Goal: Task Accomplishment & Management: Use online tool/utility

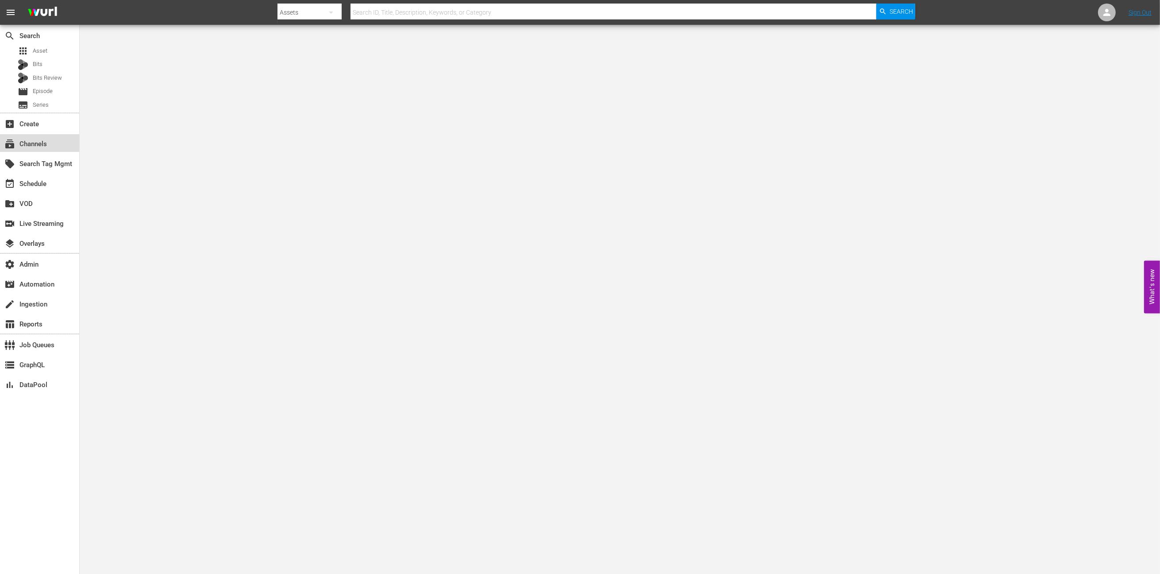
click at [49, 147] on div "subscriptions Channels" at bounding box center [39, 143] width 79 height 18
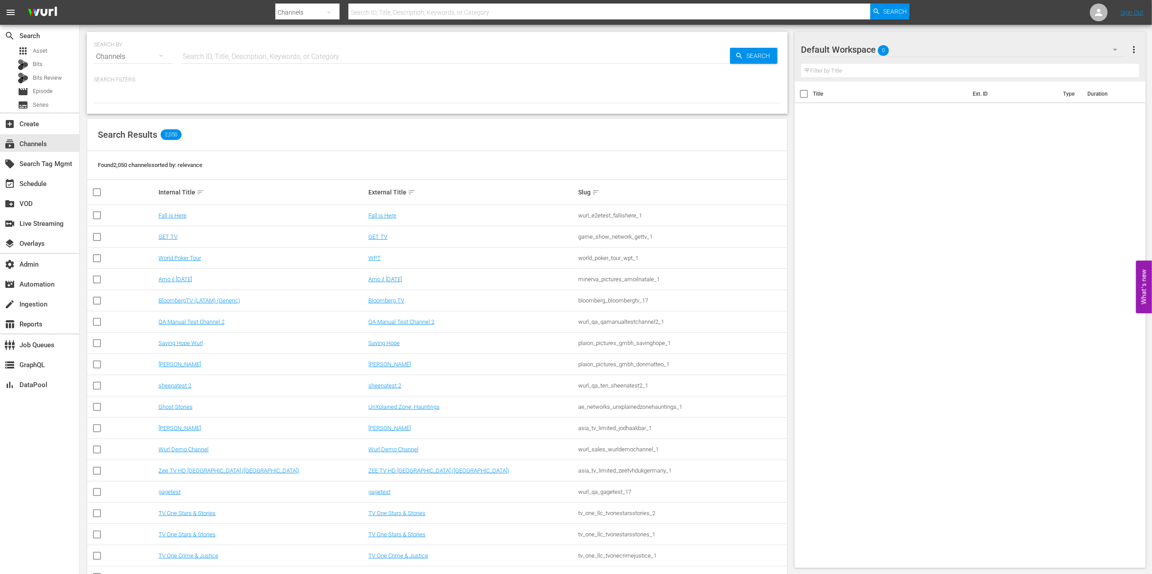
click at [315, 56] on input "text" at bounding box center [455, 56] width 549 height 21
type input "made it"
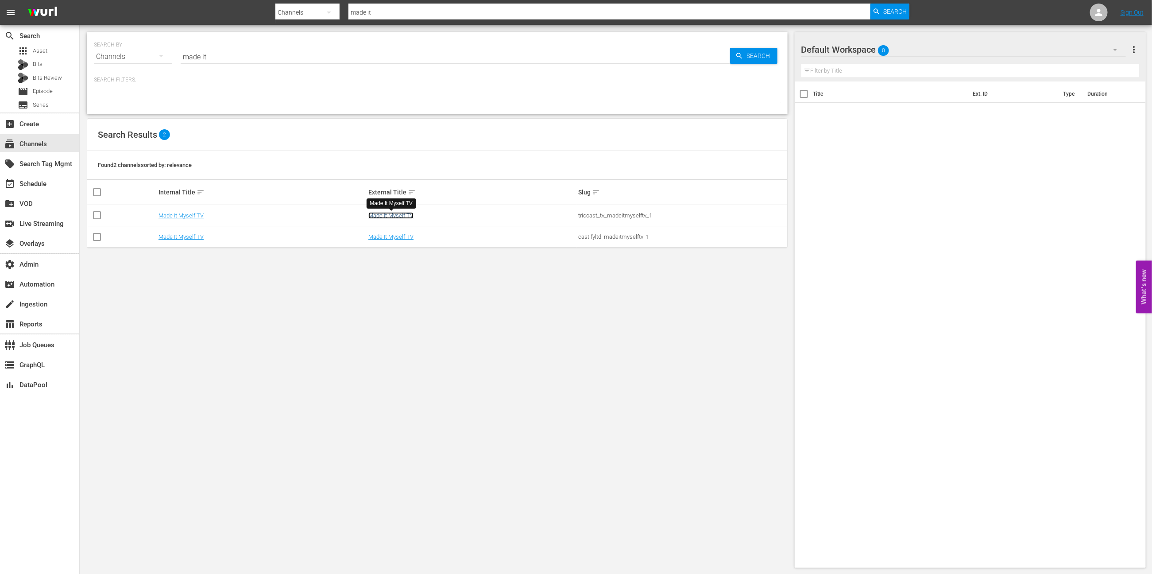
click at [398, 216] on link "Made It Myself TV" at bounding box center [390, 215] width 45 height 7
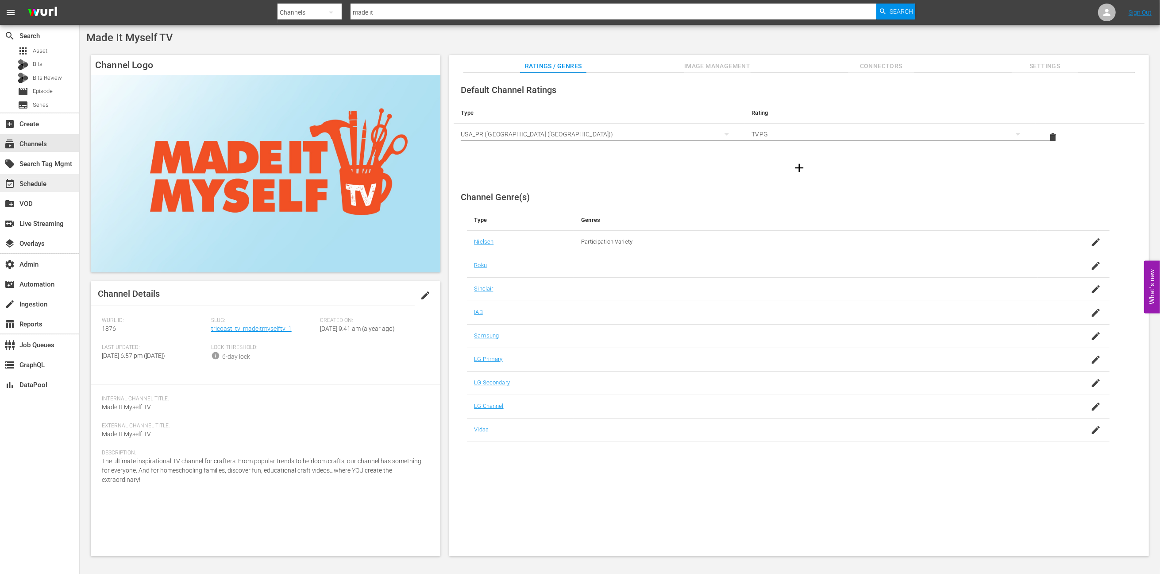
click at [34, 186] on div "event_available Schedule" at bounding box center [25, 182] width 50 height 8
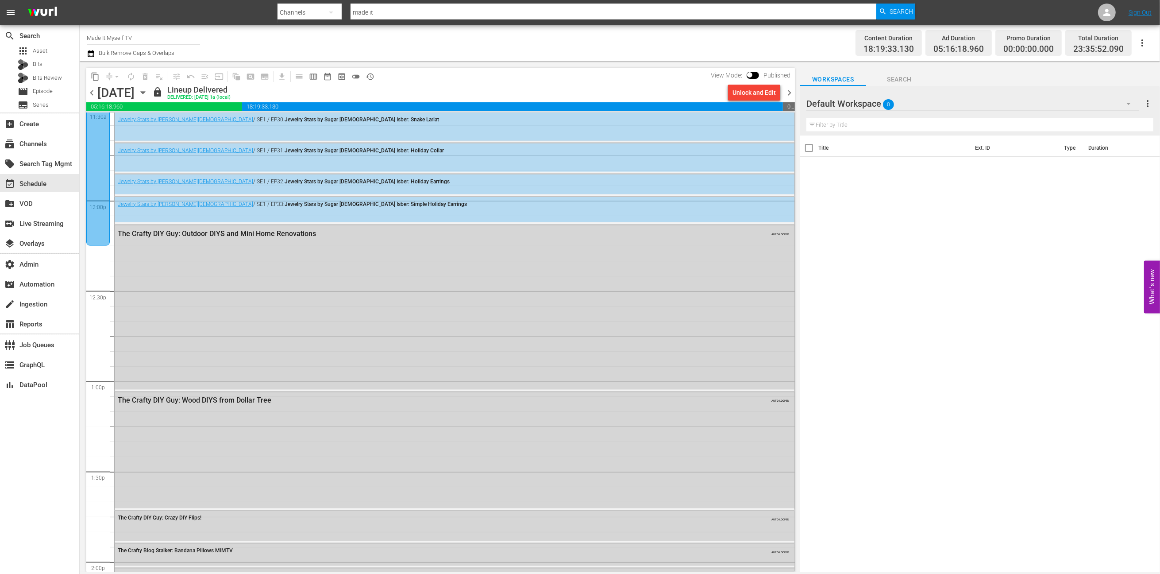
scroll to position [2354, 0]
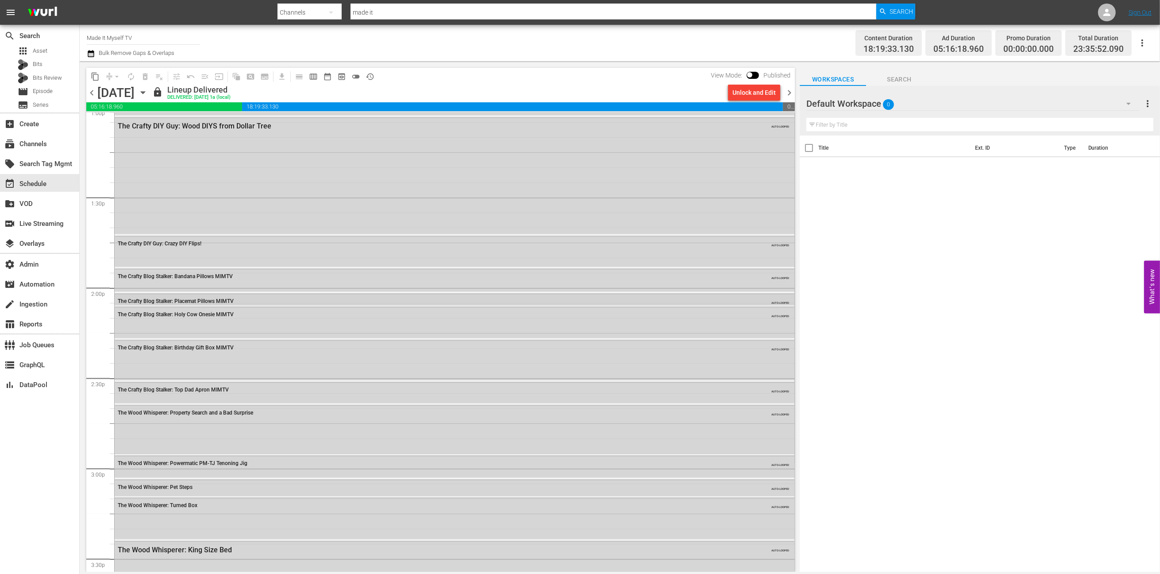
click at [199, 298] on div "The Crafty Blog Stalker: Placemat Pillows MIMTV" at bounding box center [430, 301] width 624 height 7
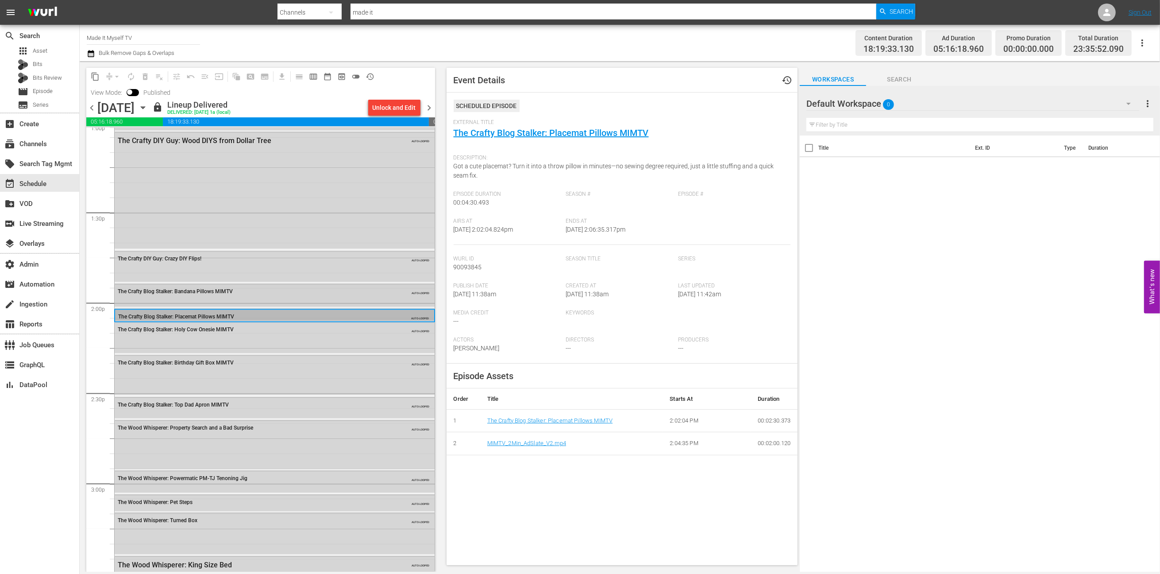
click at [189, 290] on span "The Crafty Blog Stalker: Bandana Pillows MIMTV" at bounding box center [175, 292] width 115 height 6
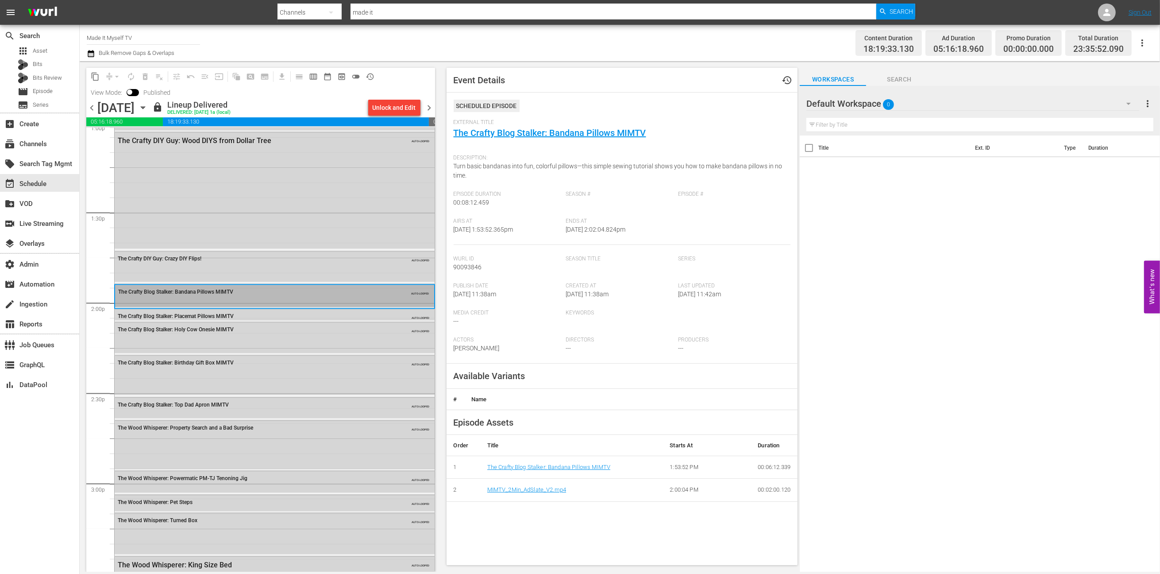
click at [199, 262] on div "The Crafty DIY Guy: Crazy DIY Flips! AUTO-LOOPED" at bounding box center [275, 258] width 320 height 13
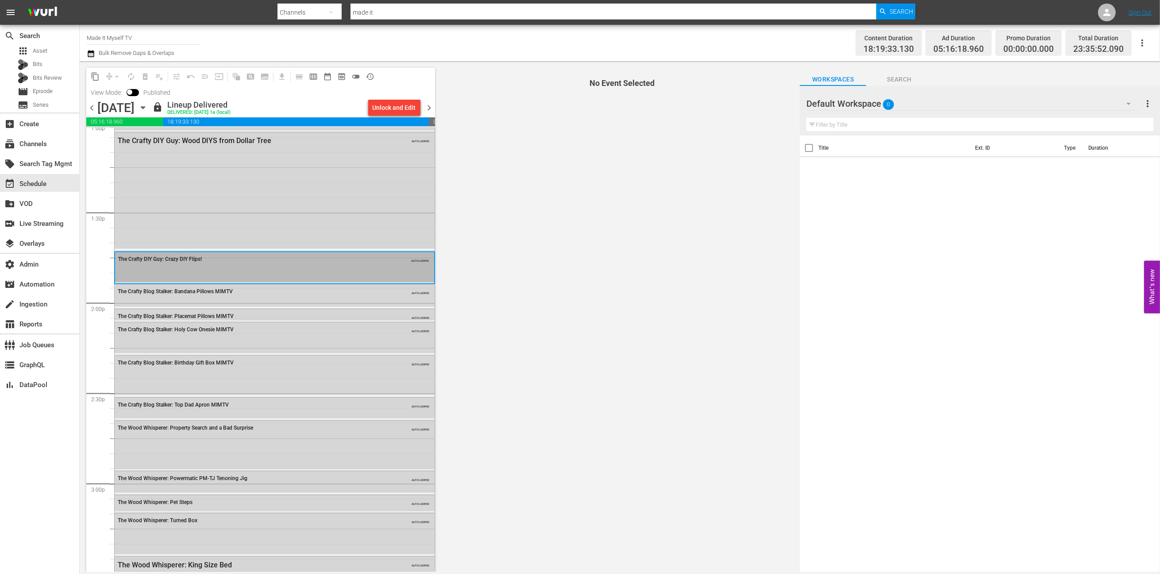
click at [194, 317] on span "The Crafty Blog Stalker: Placemat Pillows MIMTV" at bounding box center [176, 316] width 116 height 6
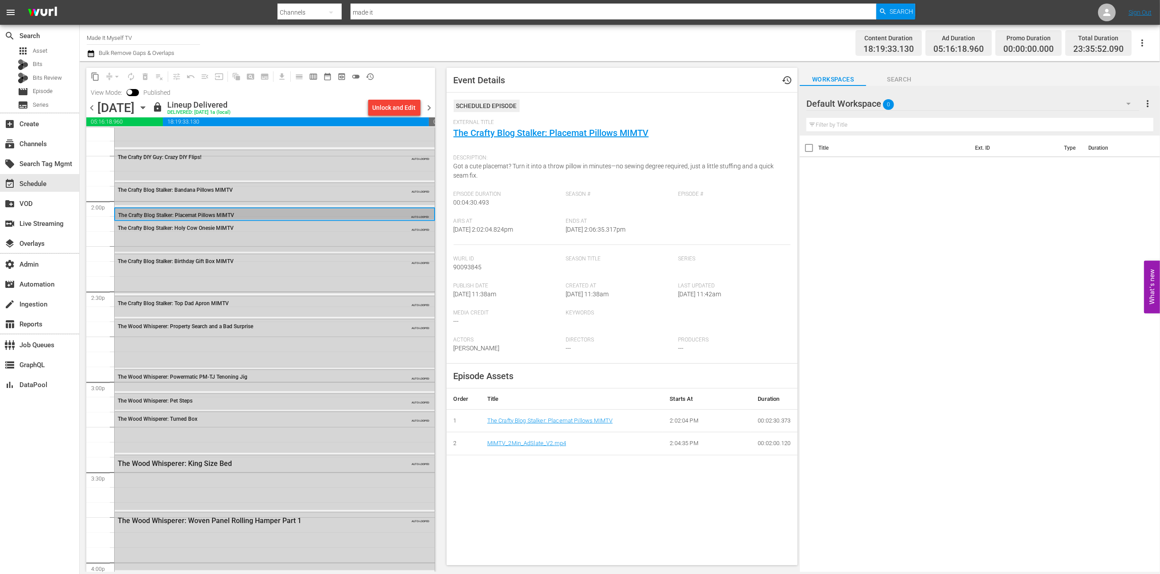
scroll to position [2463, 0]
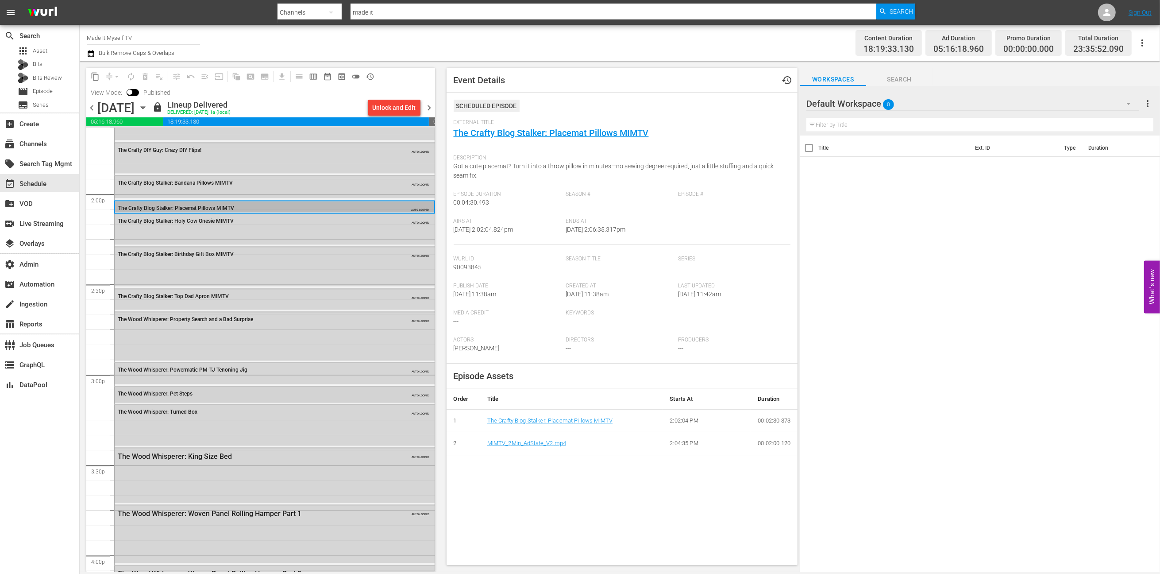
click at [369, 400] on div "The Wood Whisperer: Pet Steps AUTO-LOOPED" at bounding box center [275, 394] width 320 height 16
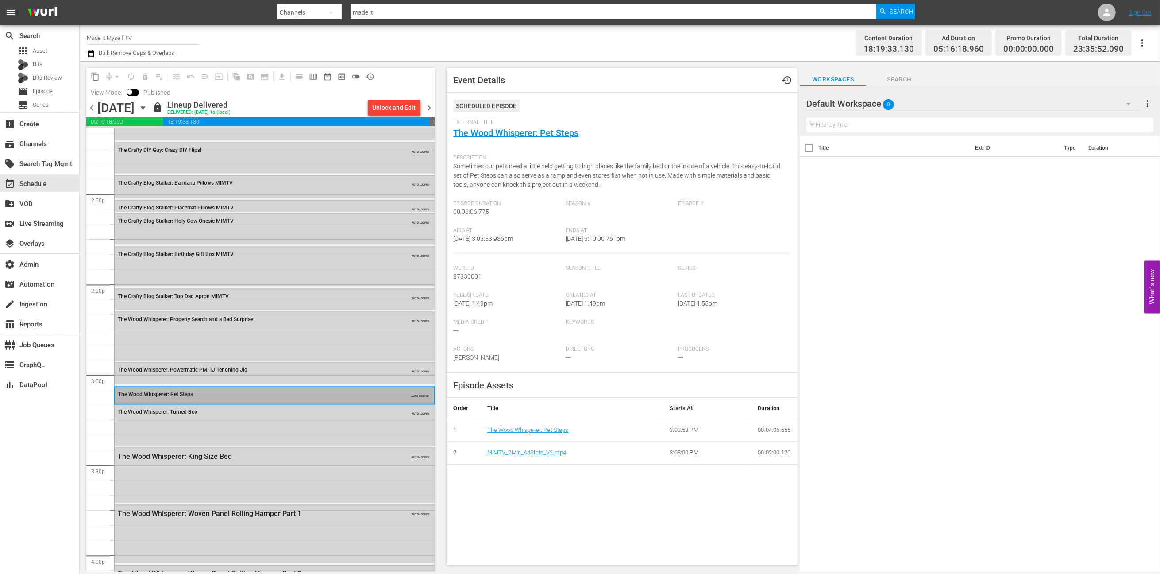
drag, startPoint x: 592, startPoint y: 491, endPoint x: 596, endPoint y: 496, distance: 6.3
click at [592, 491] on div "Event Details history Scheduled Episode External Title The Wood Whisperer: Pet …" at bounding box center [623, 316] width 352 height 497
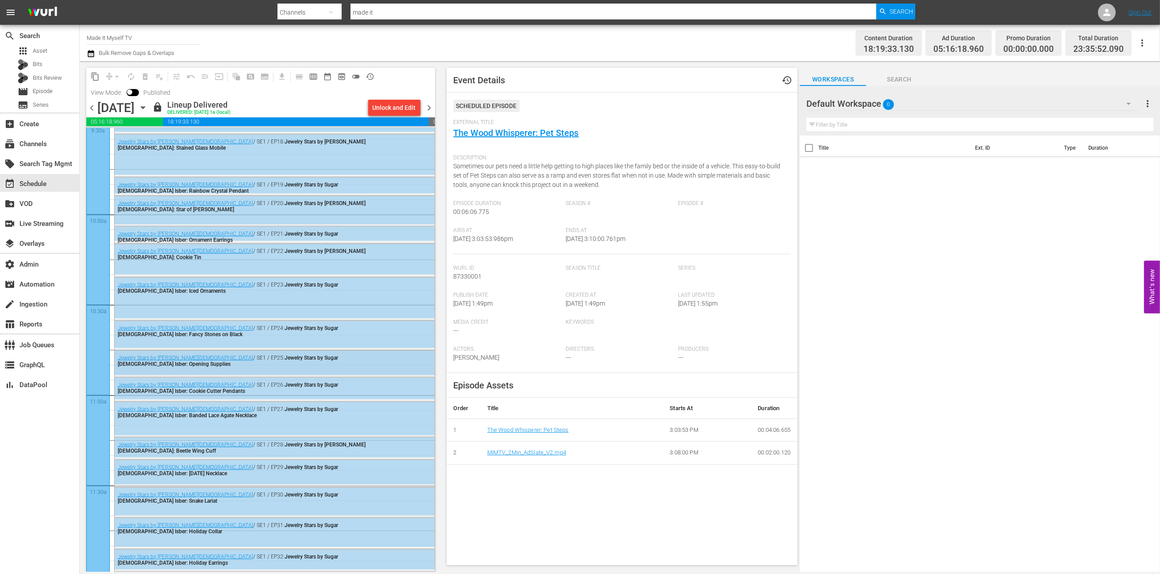
scroll to position [1846, 0]
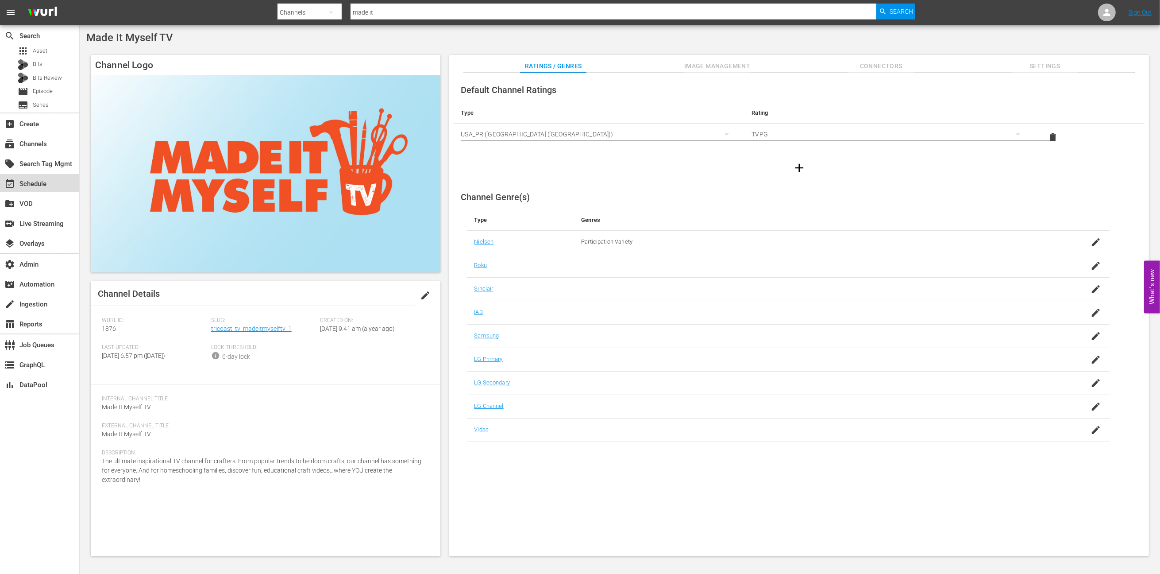
click at [51, 180] on div "event_available Schedule" at bounding box center [39, 183] width 79 height 18
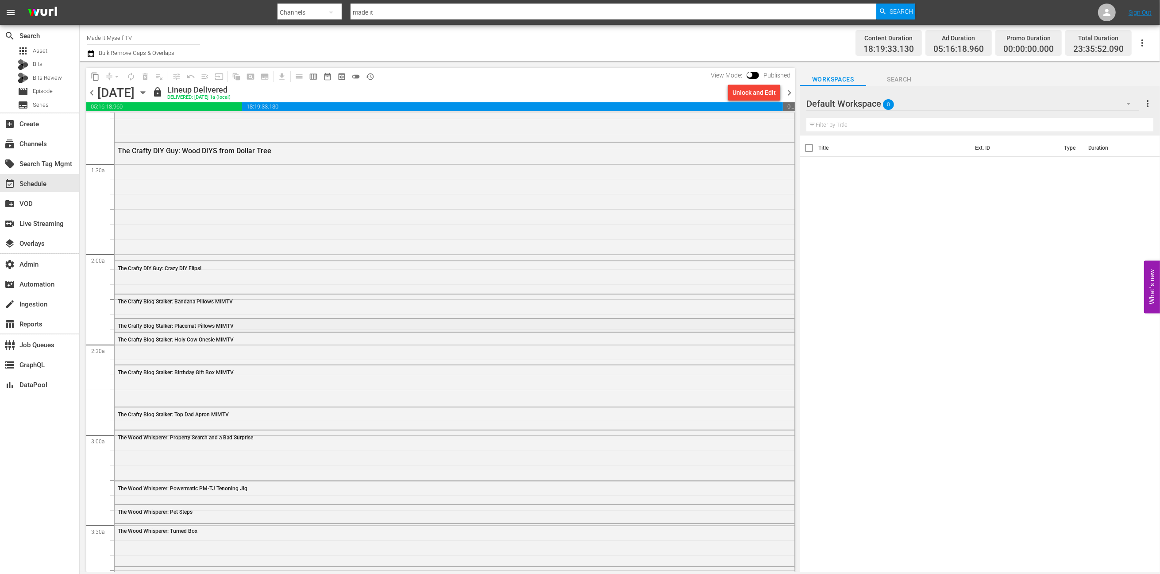
scroll to position [235, 0]
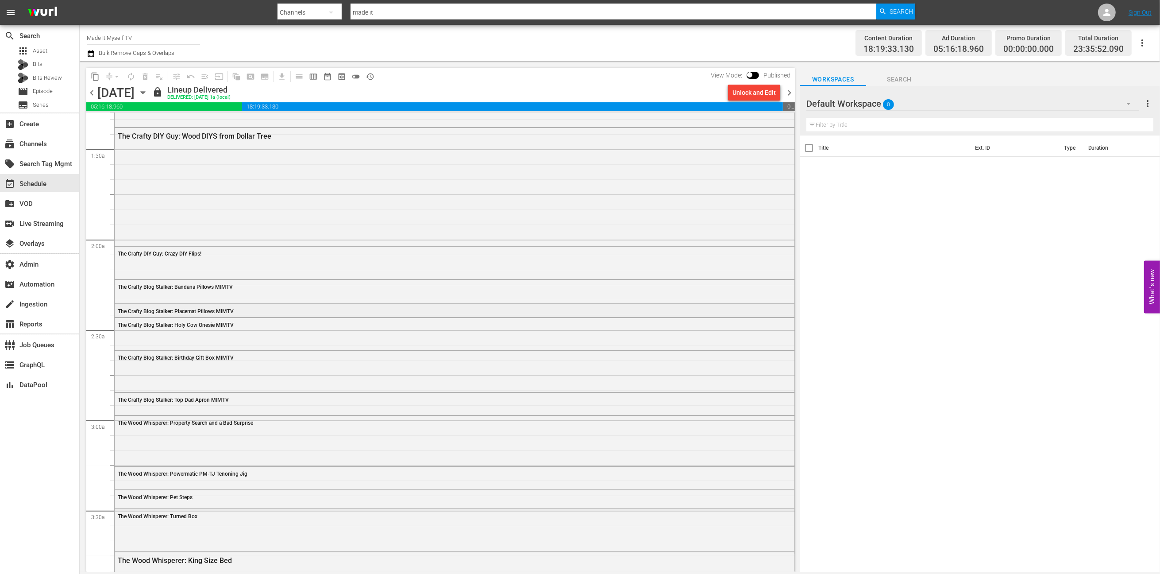
click at [309, 305] on div "The Crafty Blog Stalker: Placemat Pillows MIMTV" at bounding box center [455, 310] width 680 height 13
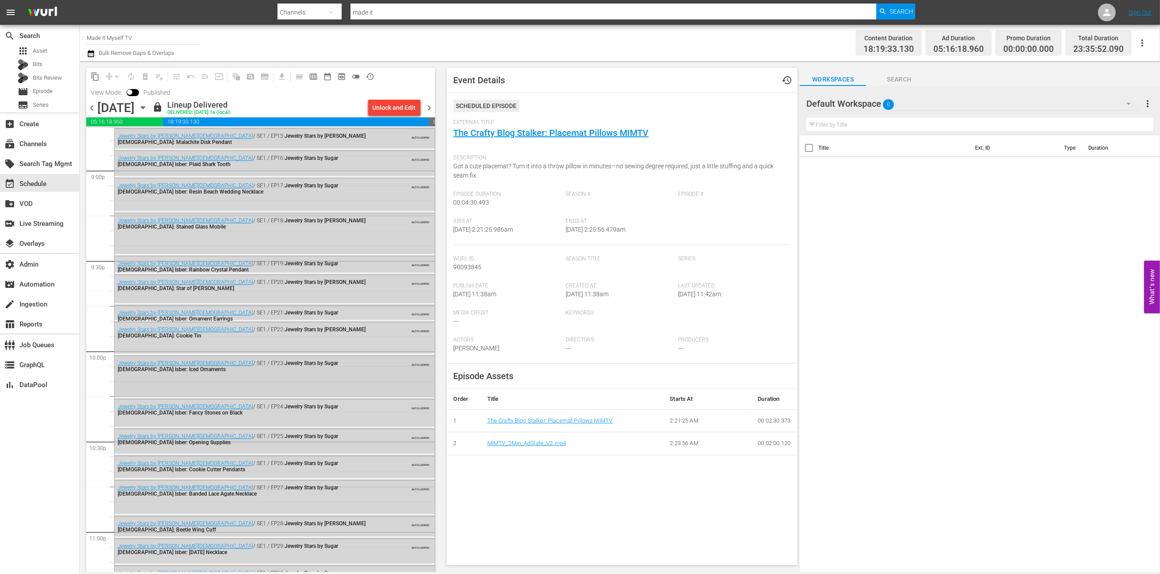
scroll to position [3901, 0]
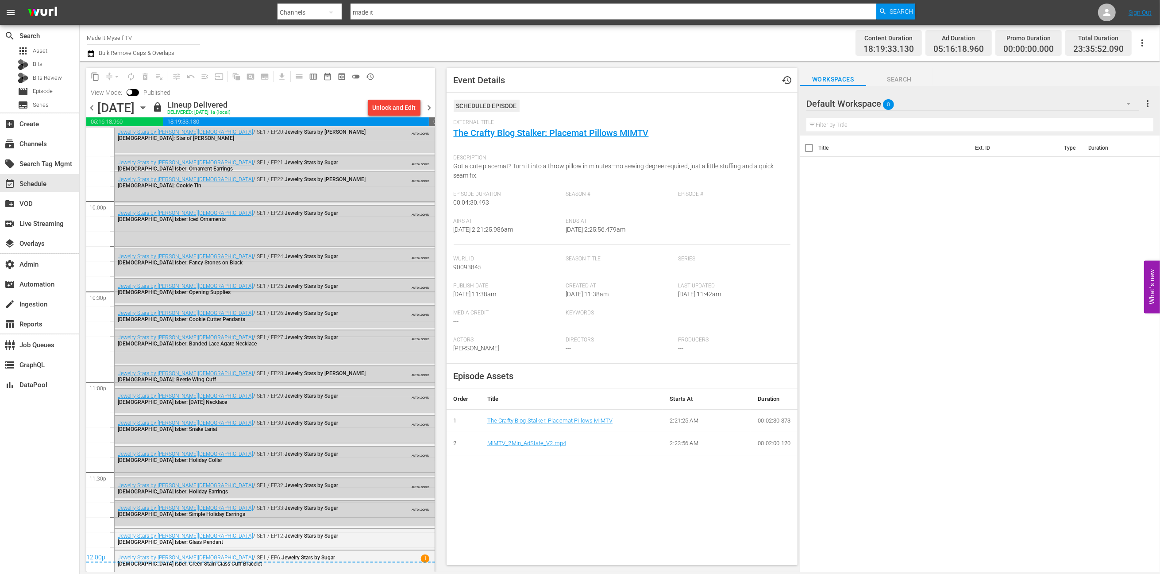
click at [430, 107] on span "chevron_right" at bounding box center [429, 107] width 11 height 11
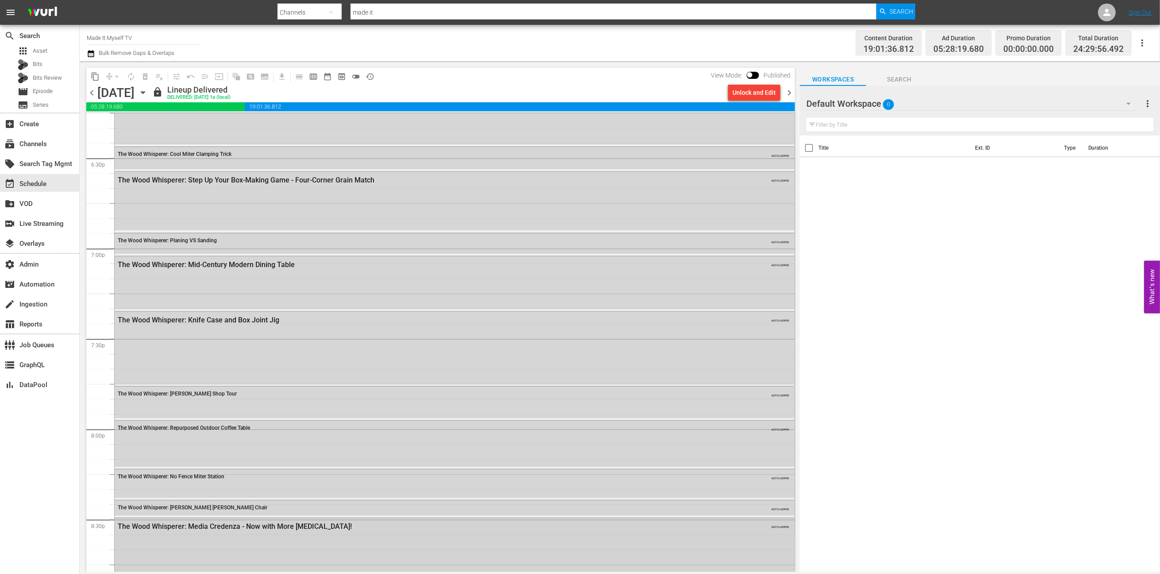
scroll to position [3571, 0]
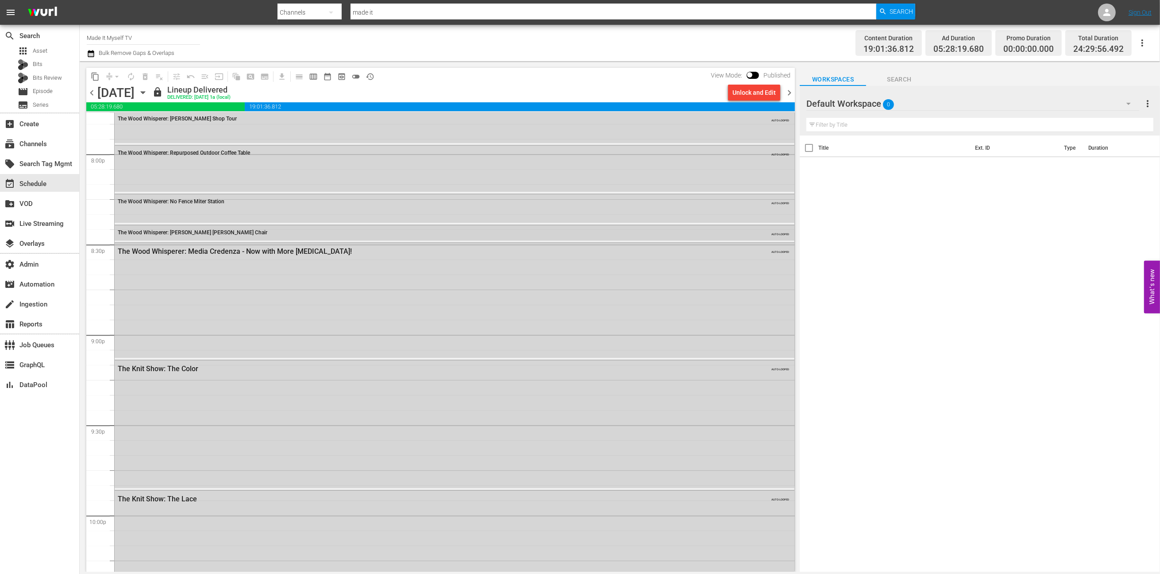
click at [288, 234] on div "The Wood Whisperer: [PERSON_NAME] [PERSON_NAME] Chair" at bounding box center [430, 232] width 624 height 6
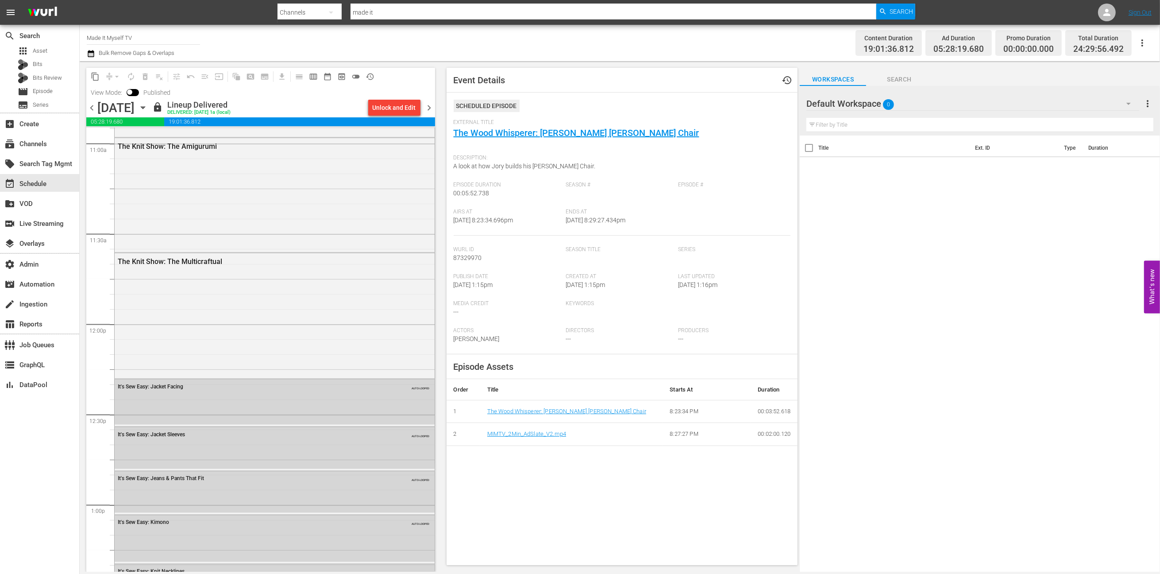
scroll to position [1846, 0]
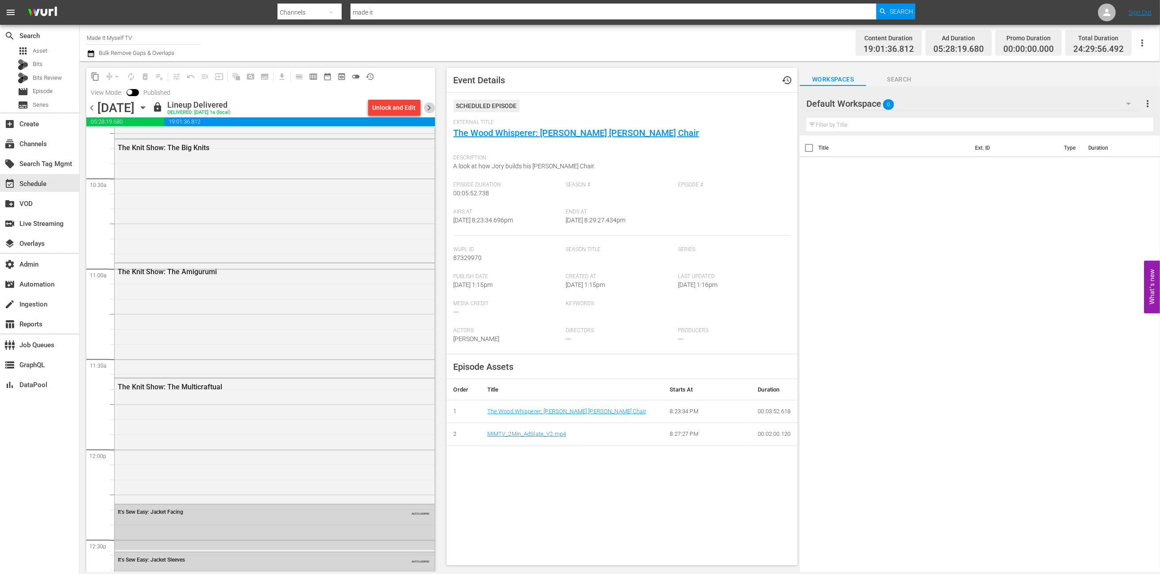
click at [429, 110] on span "chevron_right" at bounding box center [429, 107] width 11 height 11
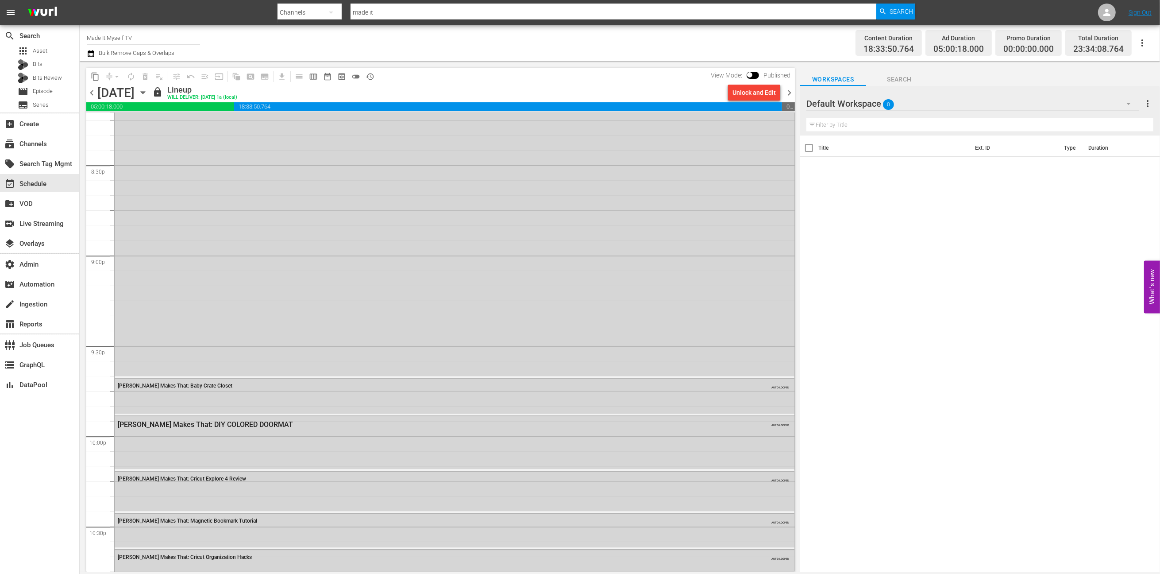
scroll to position [3898, 0]
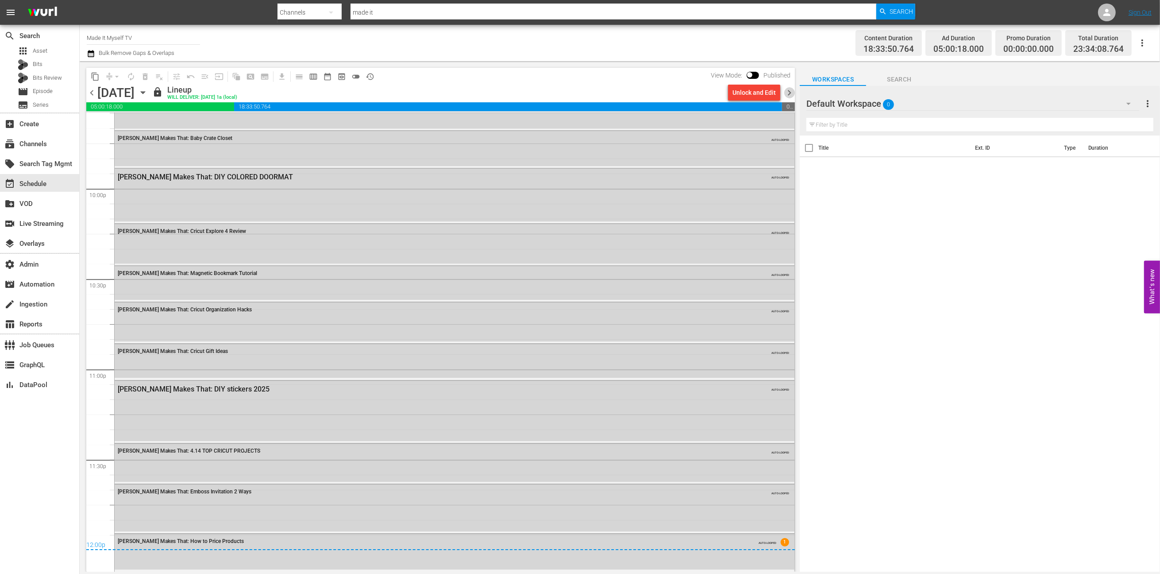
click at [793, 94] on span "chevron_right" at bounding box center [789, 92] width 11 height 11
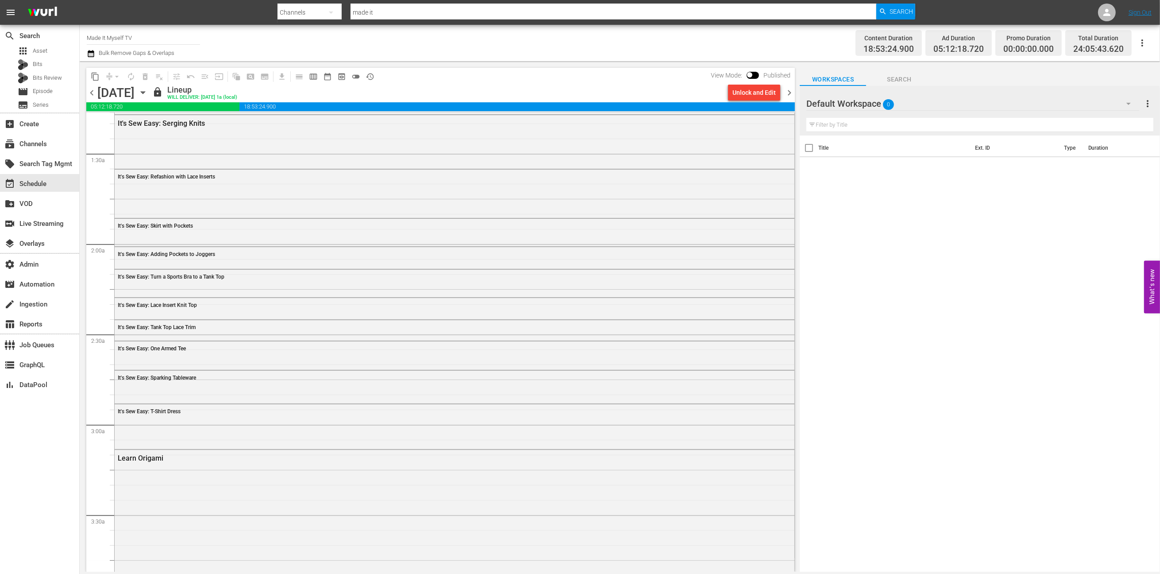
scroll to position [550, 0]
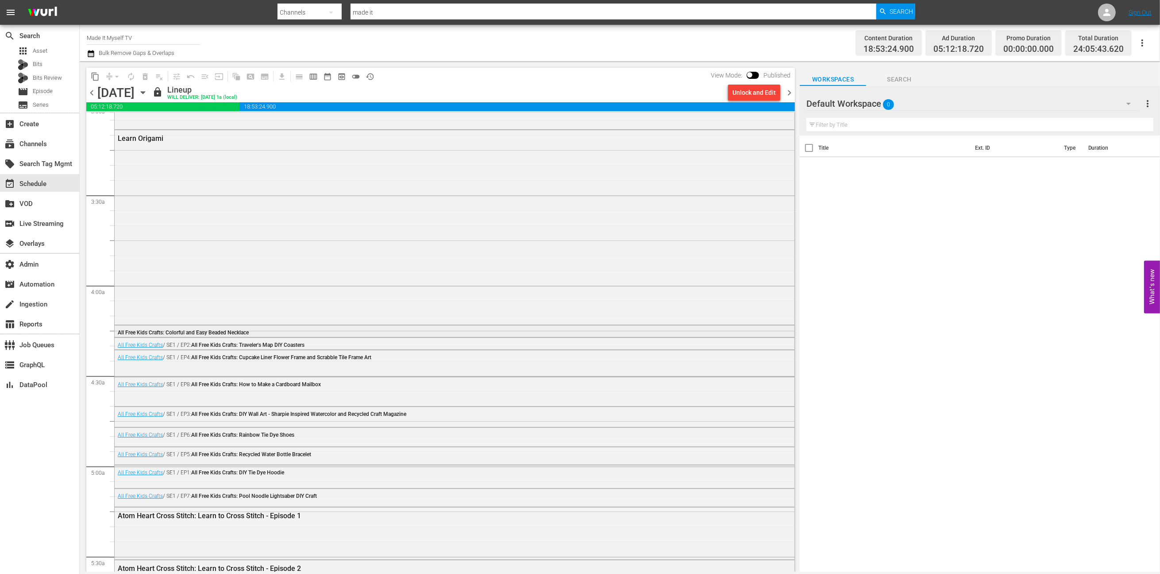
click at [306, 330] on div "All Free Kids Crafts: Colorful and Easy Beaded Necklace" at bounding box center [430, 332] width 624 height 6
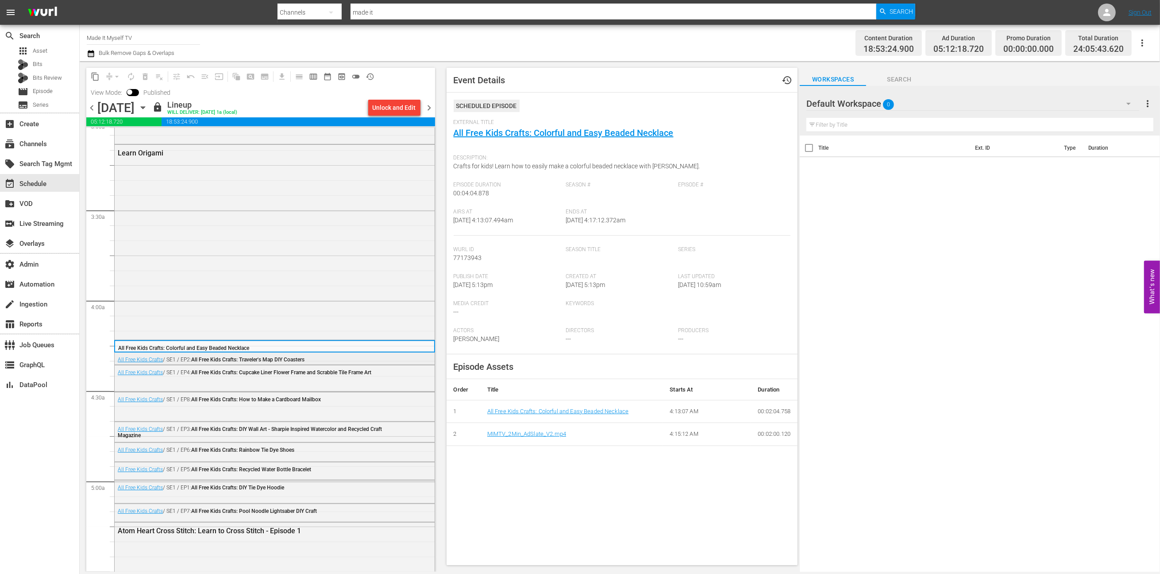
click at [314, 359] on div "All Free Kids Crafts / SE1 / EP2: All Free Kids Crafts: Traveler's Map DIY Coas…" at bounding box center [251, 359] width 267 height 6
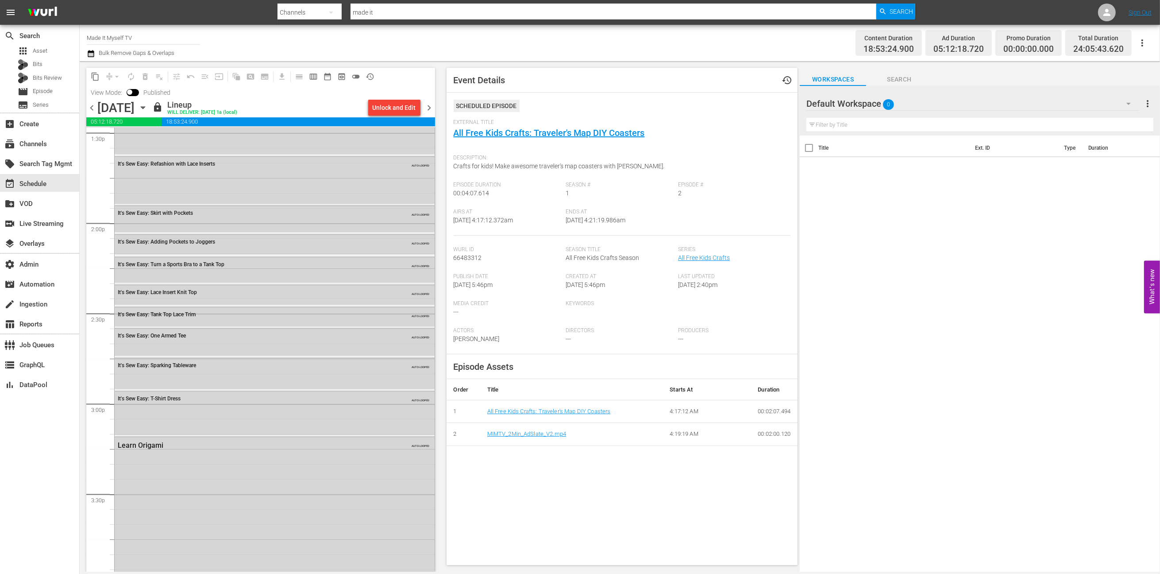
scroll to position [2771, 0]
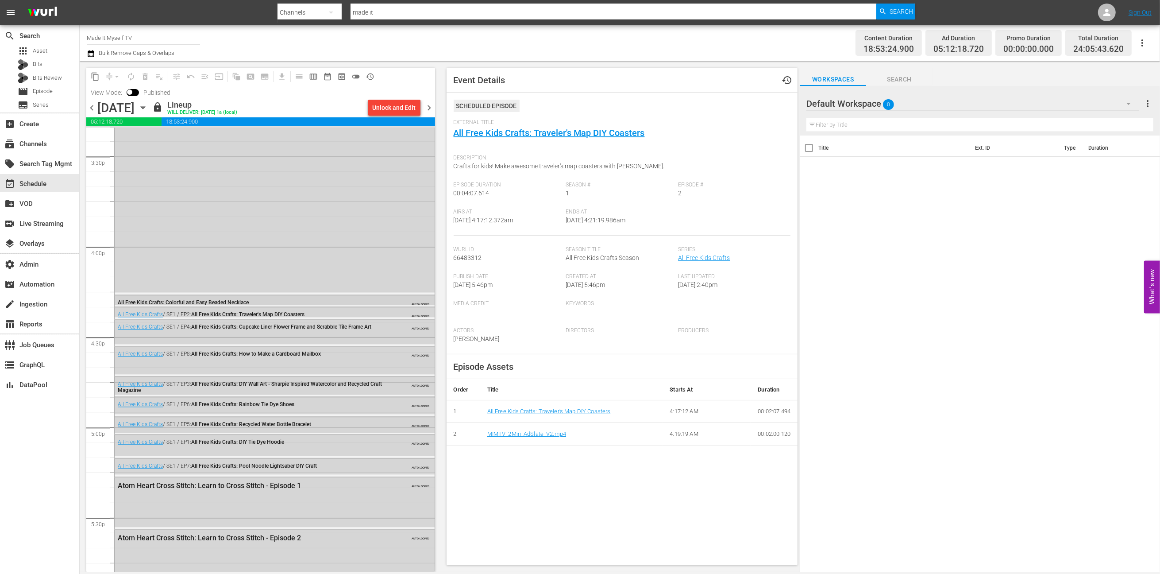
click at [291, 301] on div "All Free Kids Crafts: Colorful and Easy Beaded Necklace" at bounding box center [251, 302] width 267 height 6
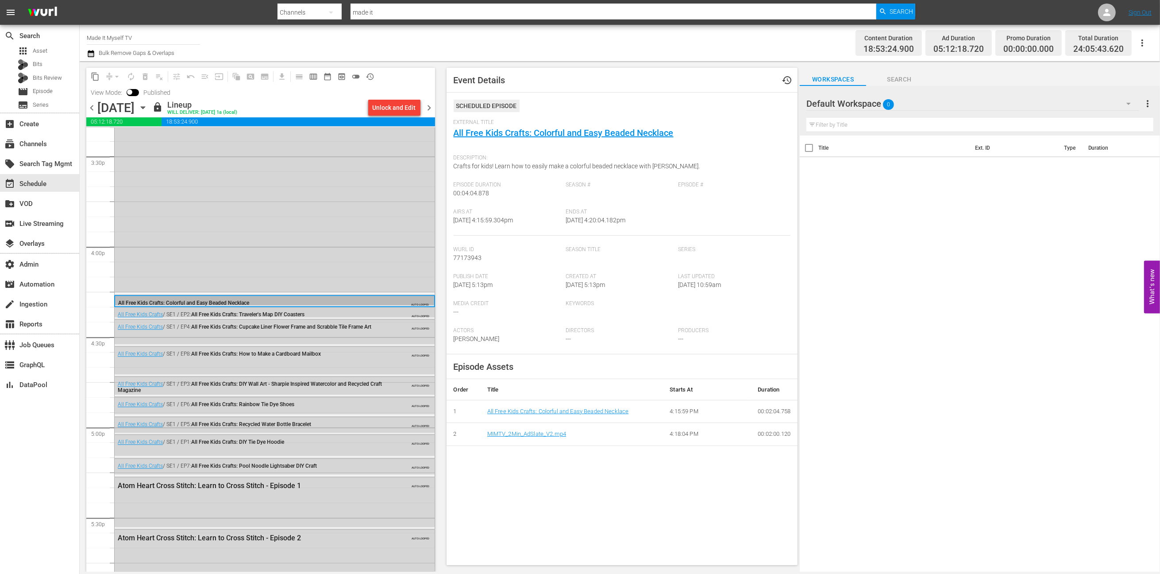
click at [302, 314] on span "All Free Kids Crafts: Traveler's Map DIY Coasters" at bounding box center [247, 314] width 113 height 6
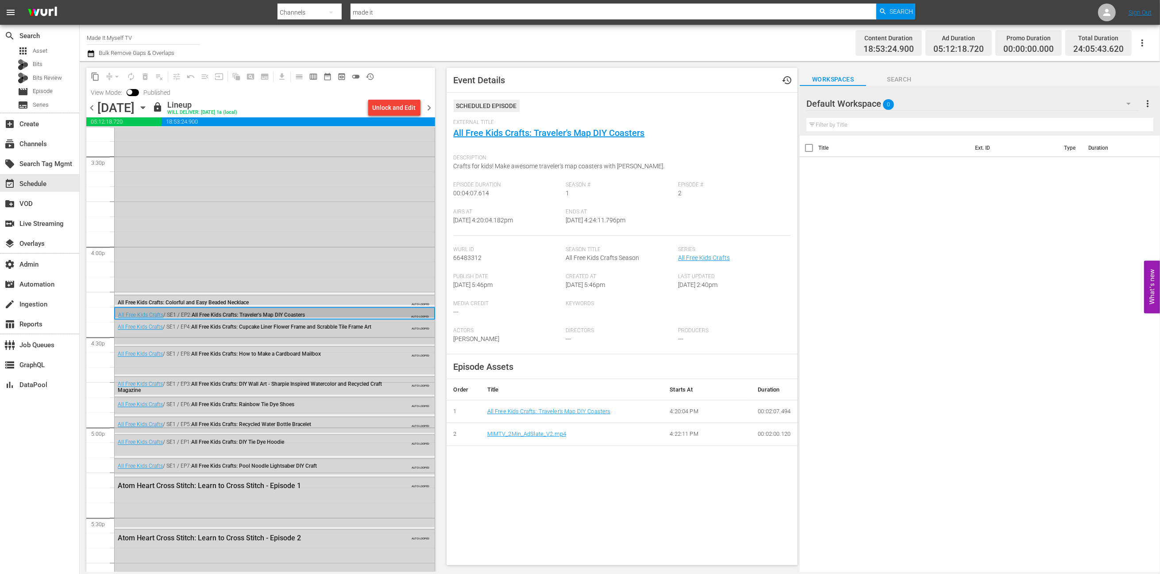
click at [299, 330] on div "All Free Kids Crafts / SE1 / EP4: All Free Kids Crafts: Cupcake Liner Flower Fr…" at bounding box center [275, 326] width 320 height 13
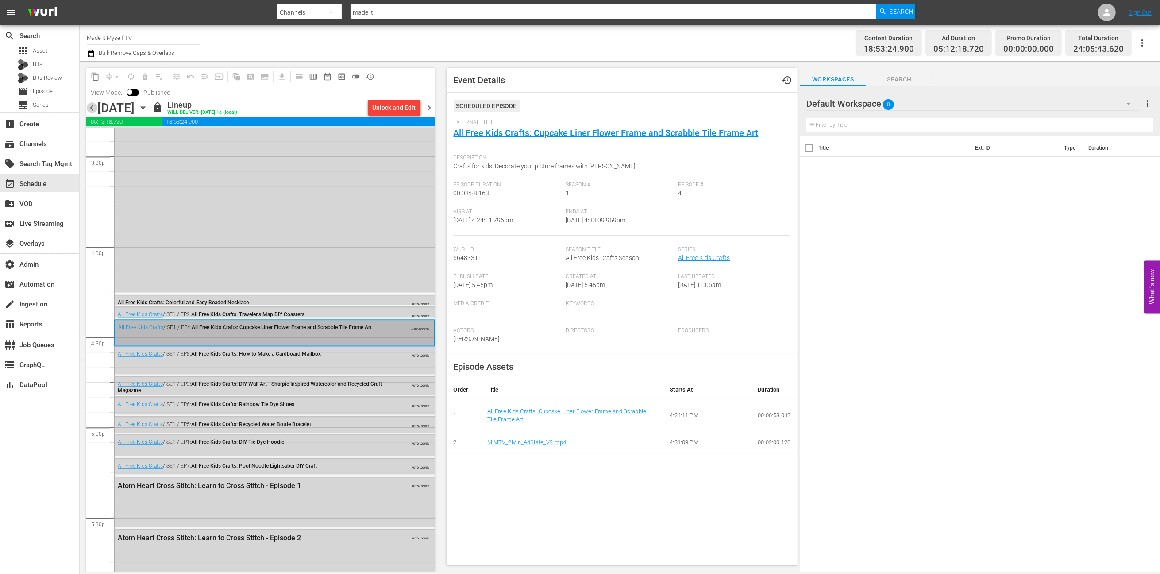
click at [87, 111] on span "chevron_left" at bounding box center [91, 107] width 11 height 11
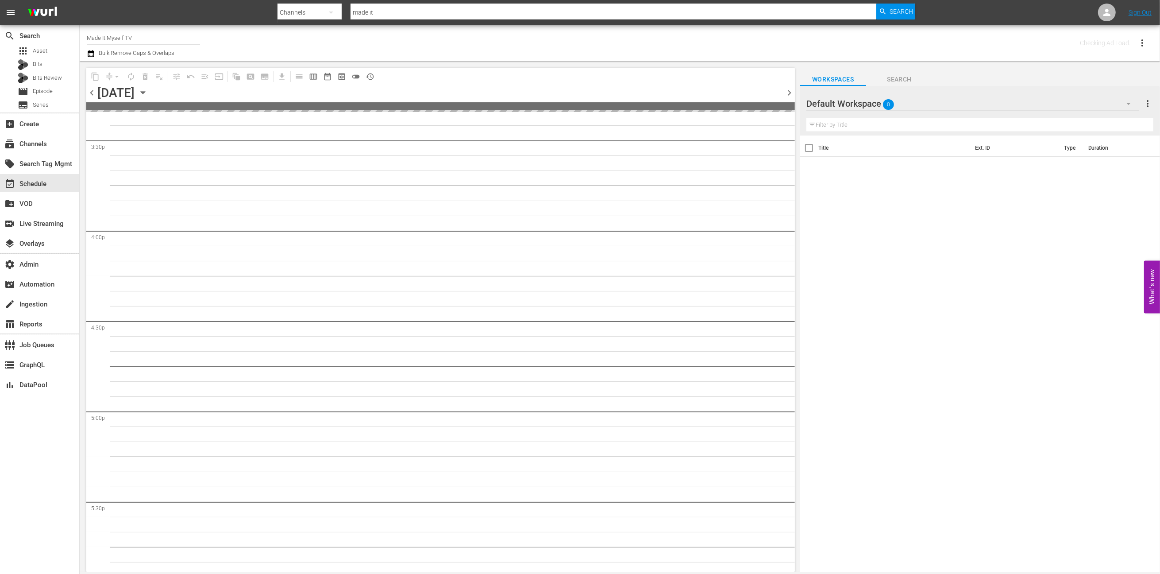
click at [87, 111] on div at bounding box center [440, 111] width 709 height 2
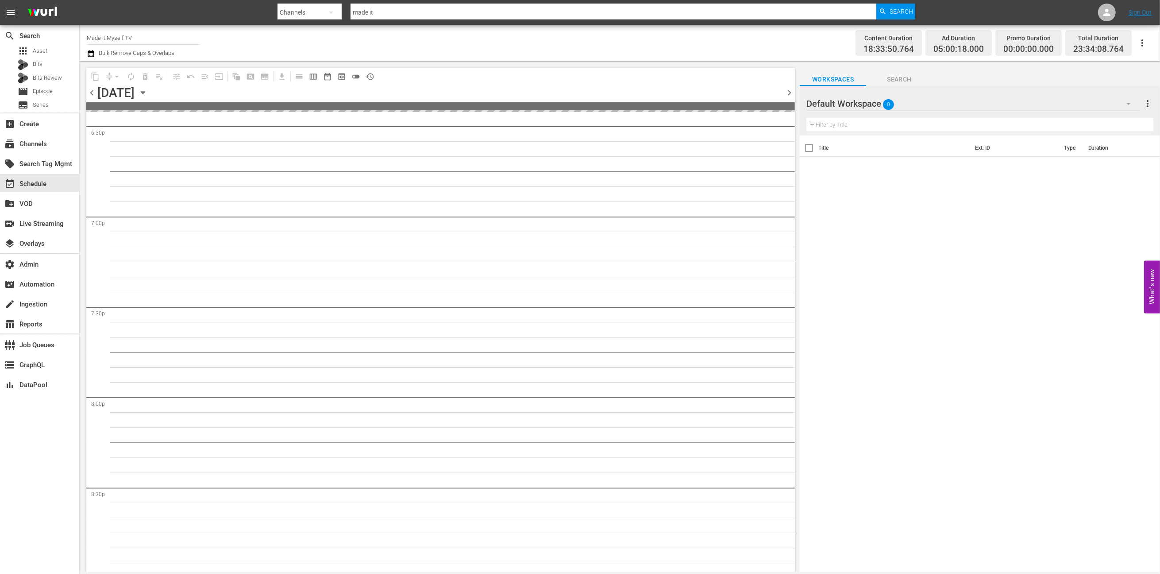
click at [87, 111] on div at bounding box center [440, 111] width 709 height 2
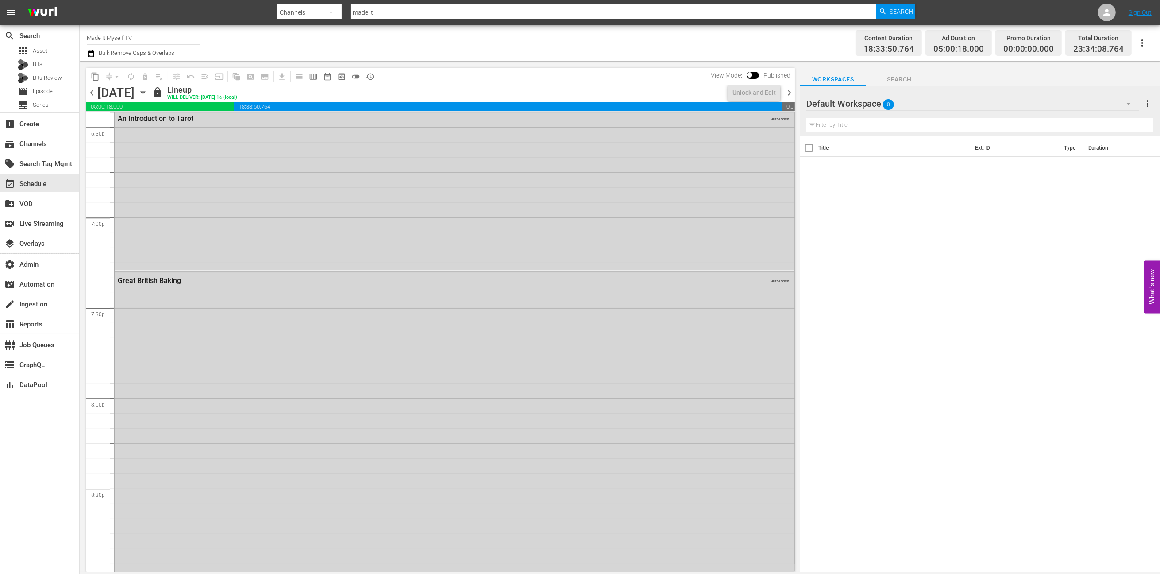
click at [93, 93] on span "chevron_left" at bounding box center [91, 92] width 11 height 11
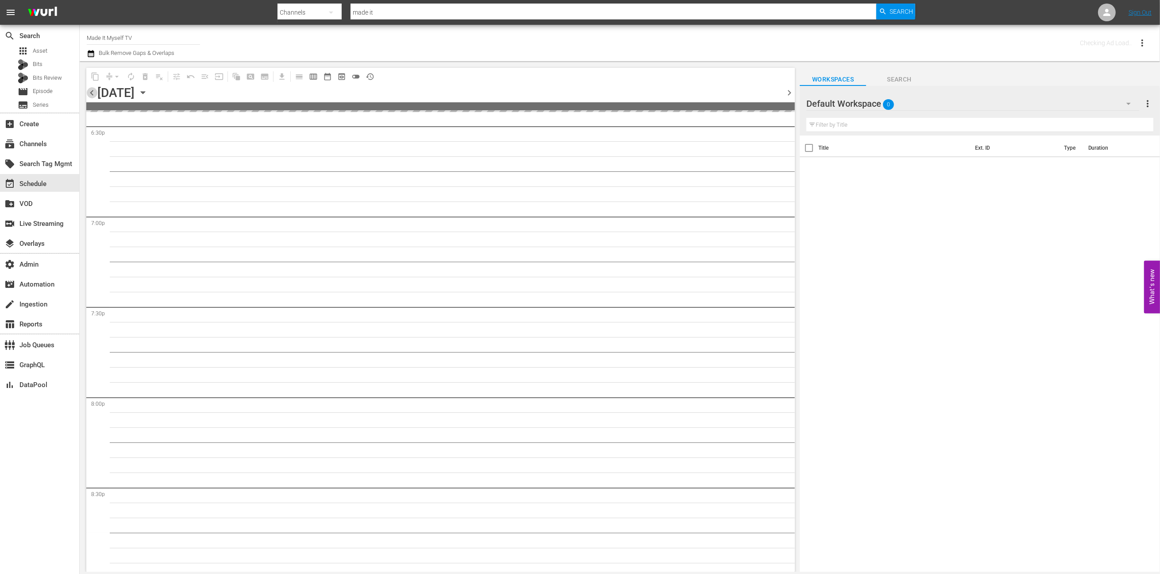
click at [93, 93] on span "chevron_left" at bounding box center [91, 92] width 11 height 11
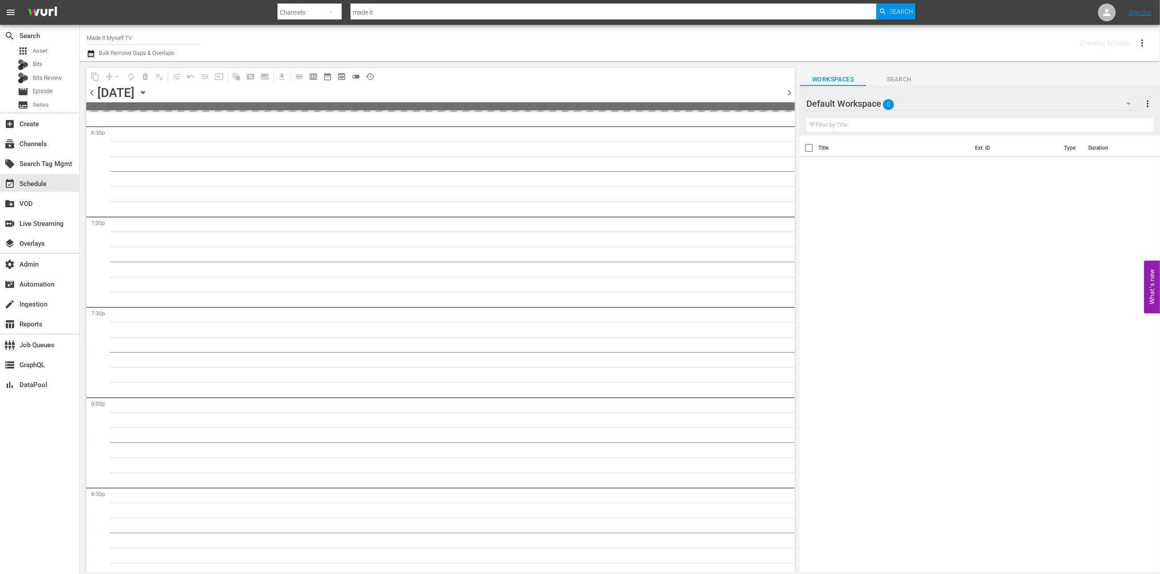
click at [93, 93] on span "chevron_left" at bounding box center [91, 92] width 11 height 11
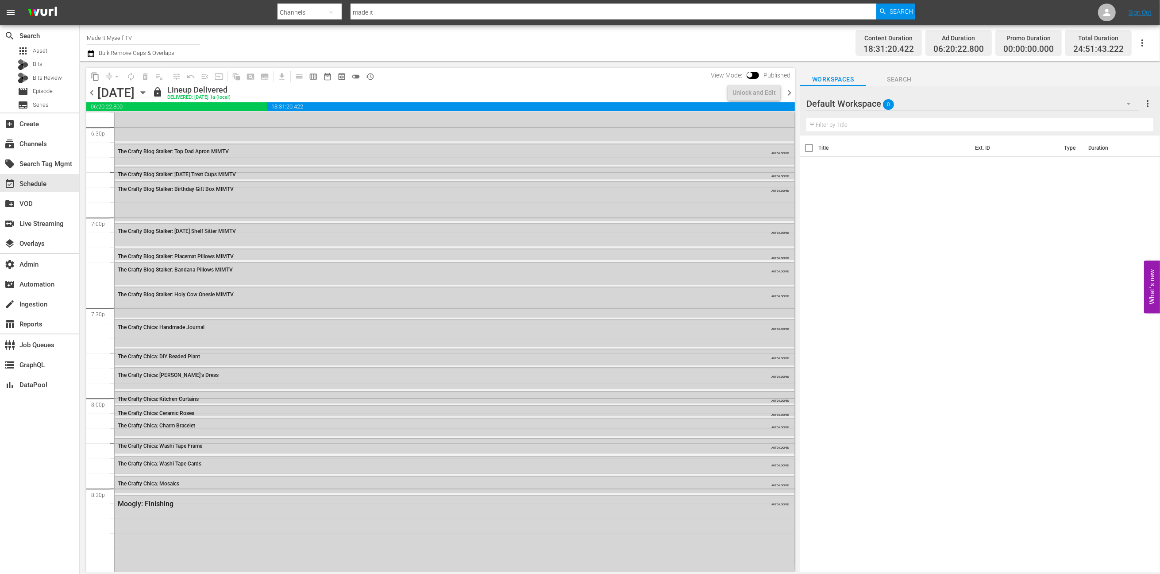
click at [93, 93] on span "chevron_left" at bounding box center [91, 92] width 11 height 11
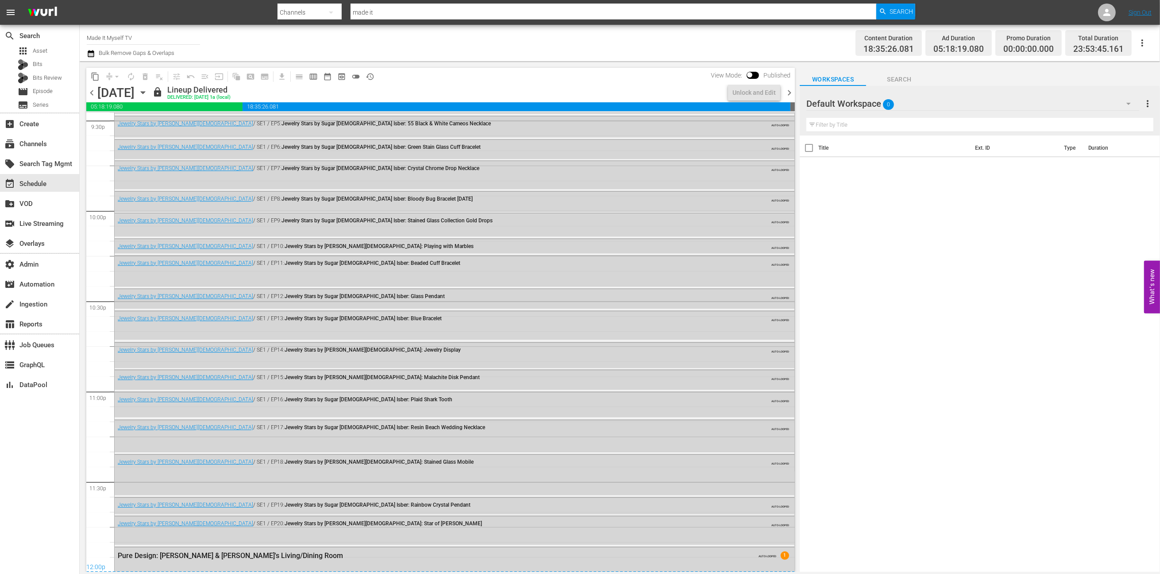
scroll to position [3282, 0]
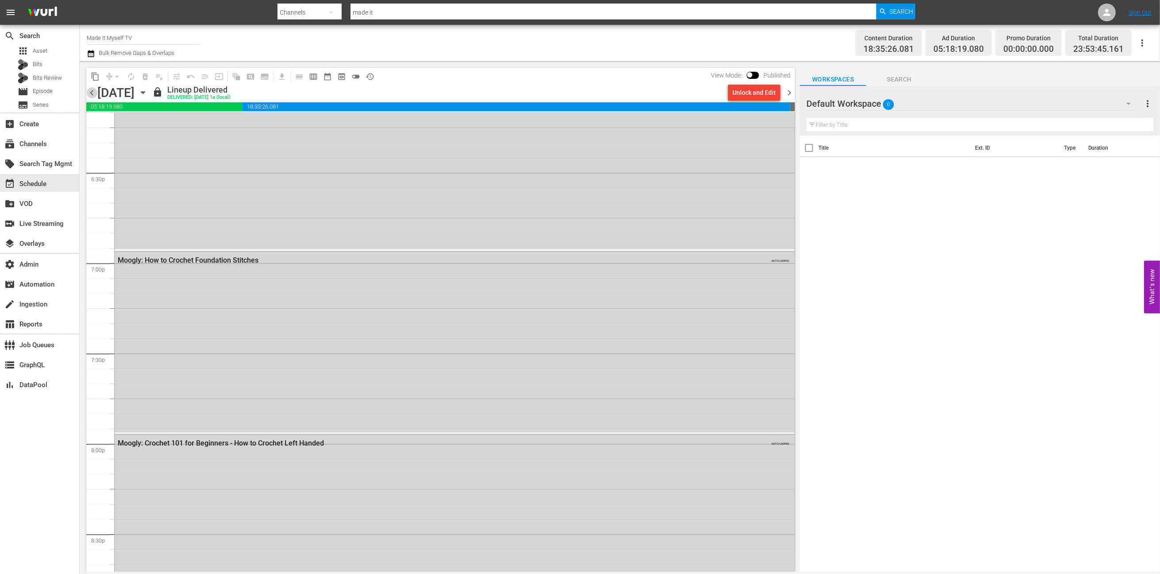
click at [93, 93] on span "chevron_left" at bounding box center [91, 92] width 11 height 11
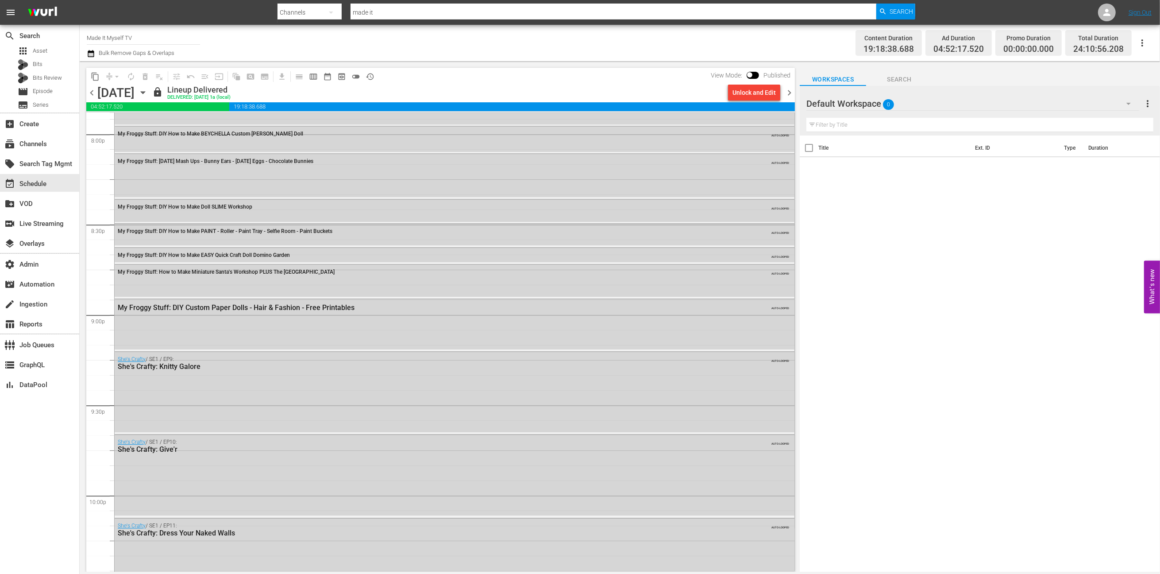
scroll to position [3953, 0]
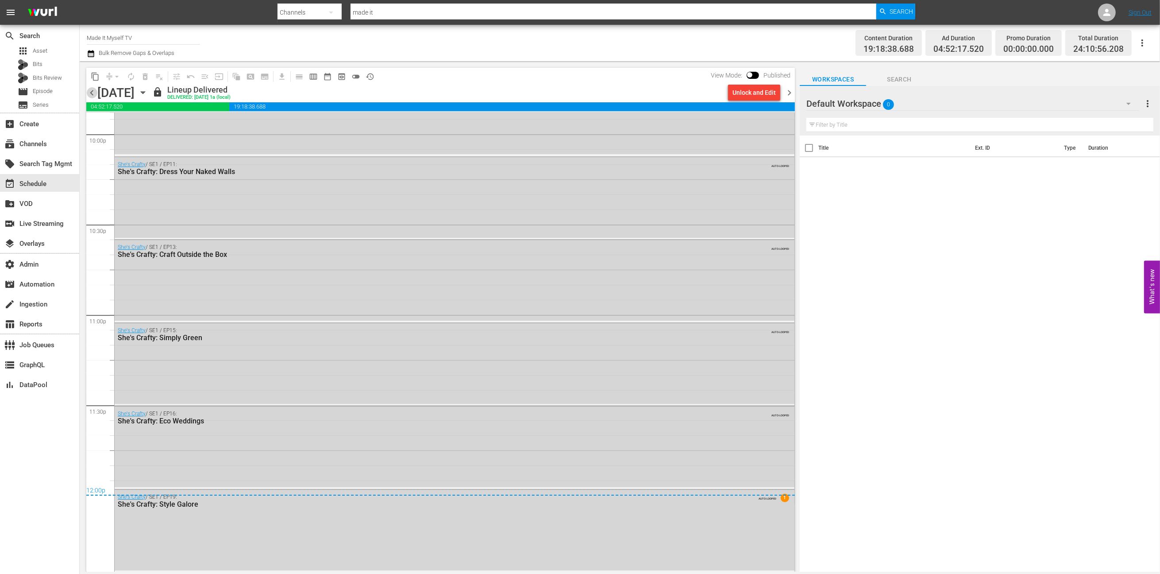
click at [91, 92] on span "chevron_left" at bounding box center [91, 92] width 11 height 11
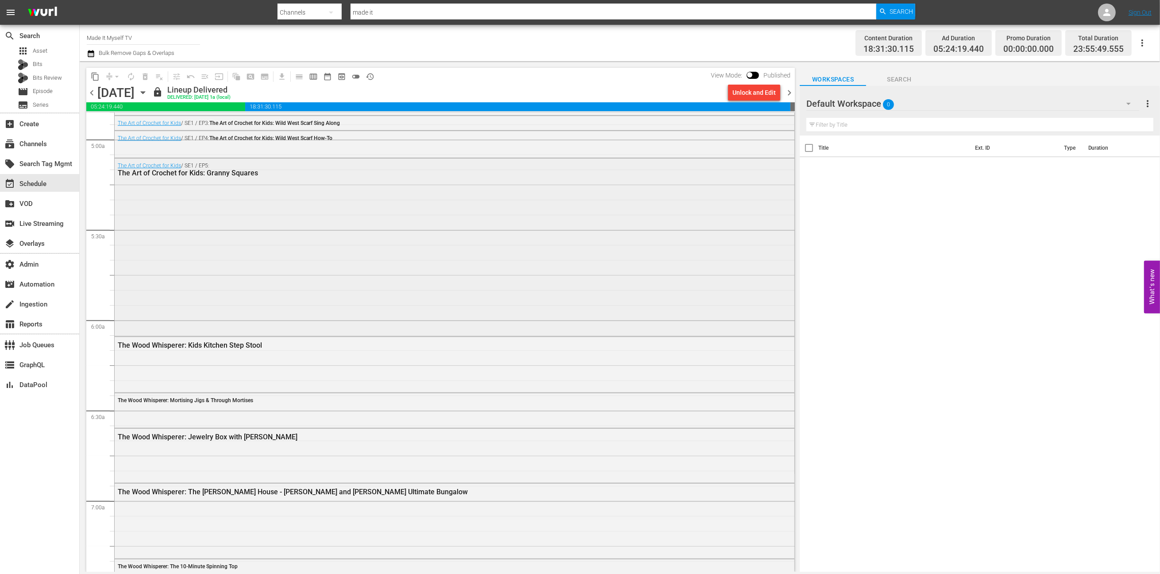
scroll to position [862, 0]
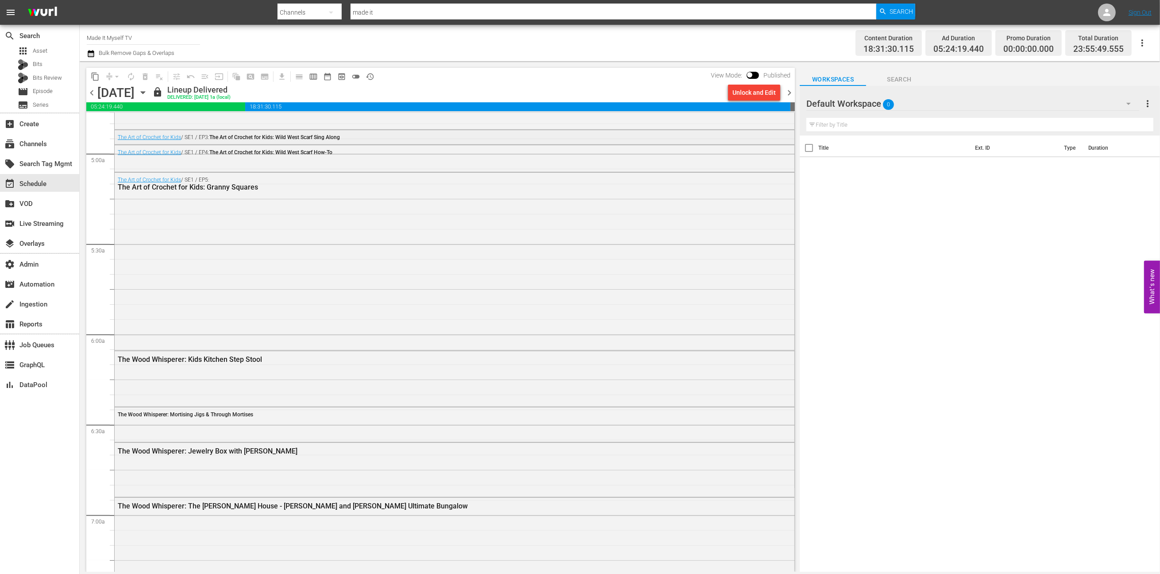
click at [350, 138] on div "The Art of Crochet for Kids / SE1 / EP3: The Art of Crochet for Kids: Wild West…" at bounding box center [430, 137] width 624 height 6
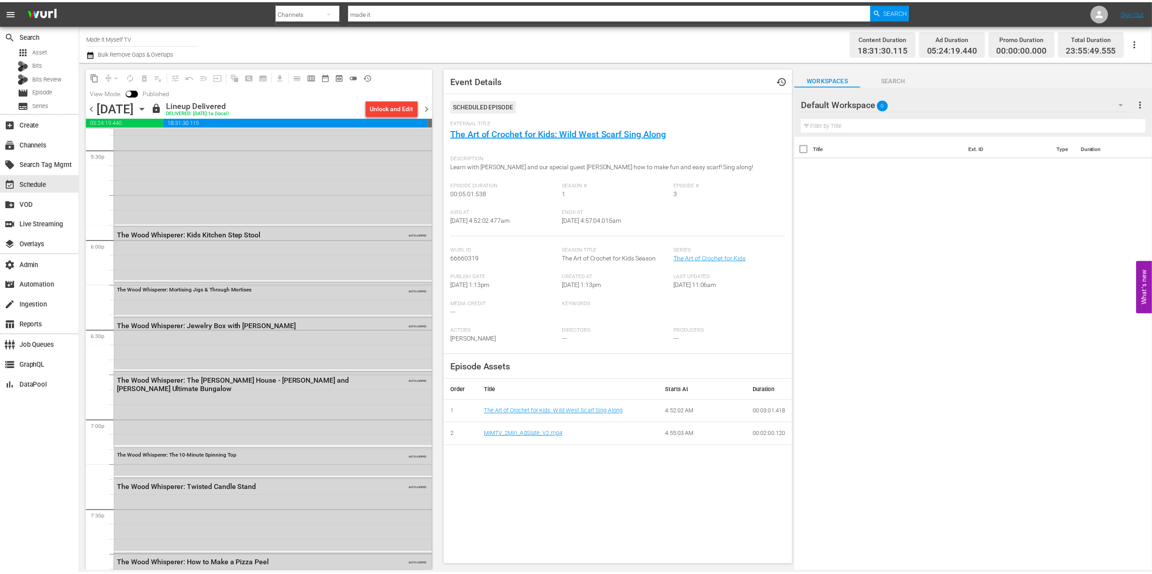
scroll to position [3935, 0]
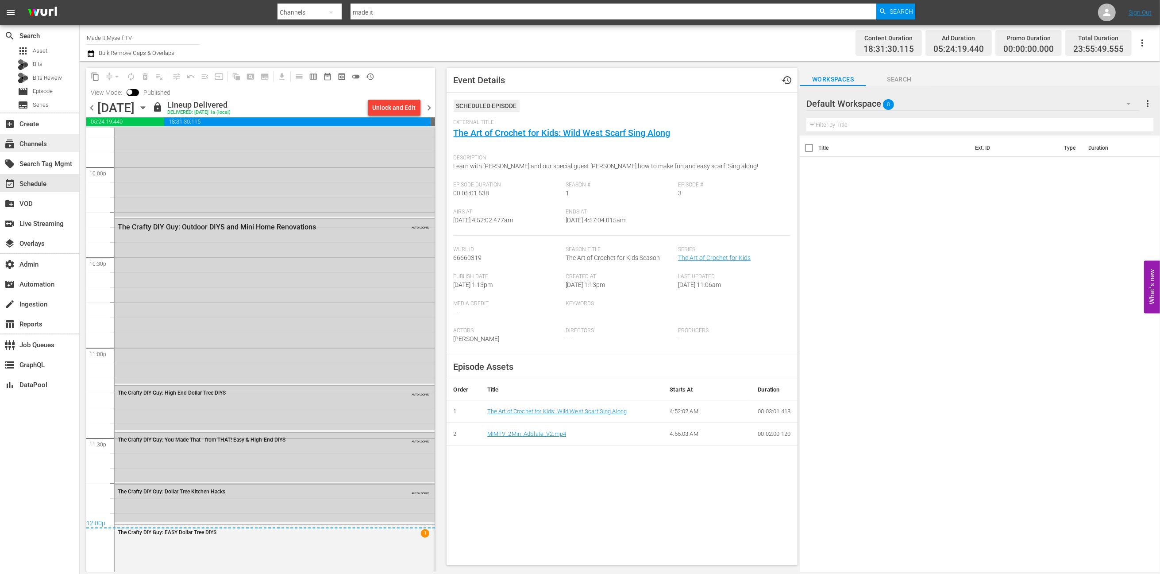
click at [36, 140] on div "subscriptions Channels" at bounding box center [25, 143] width 50 height 8
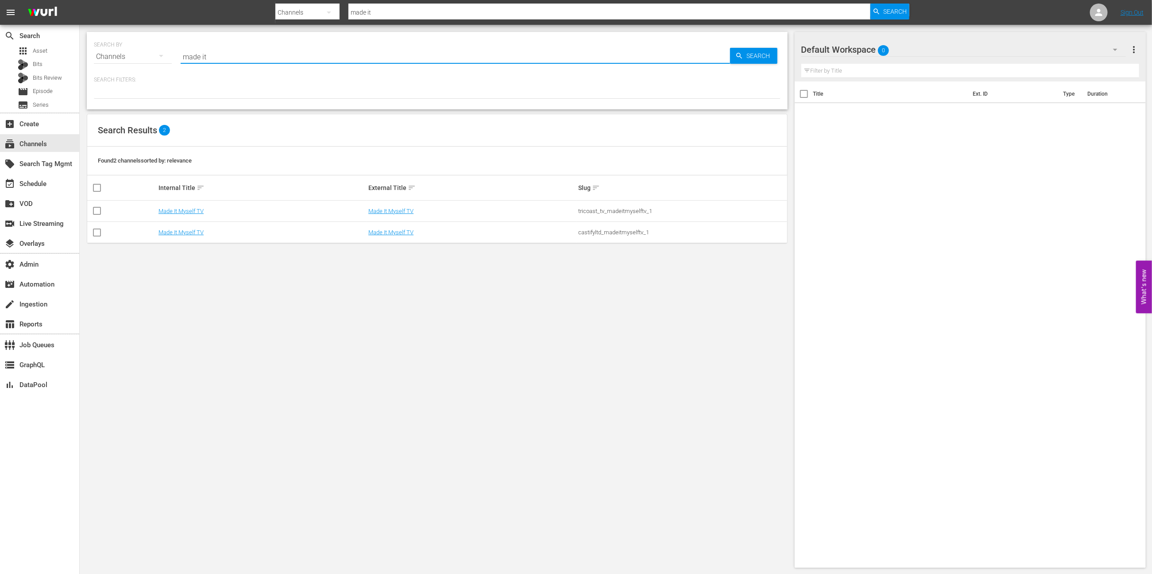
click at [217, 56] on input "made it" at bounding box center [455, 56] width 549 height 21
type input "g"
type input "msg"
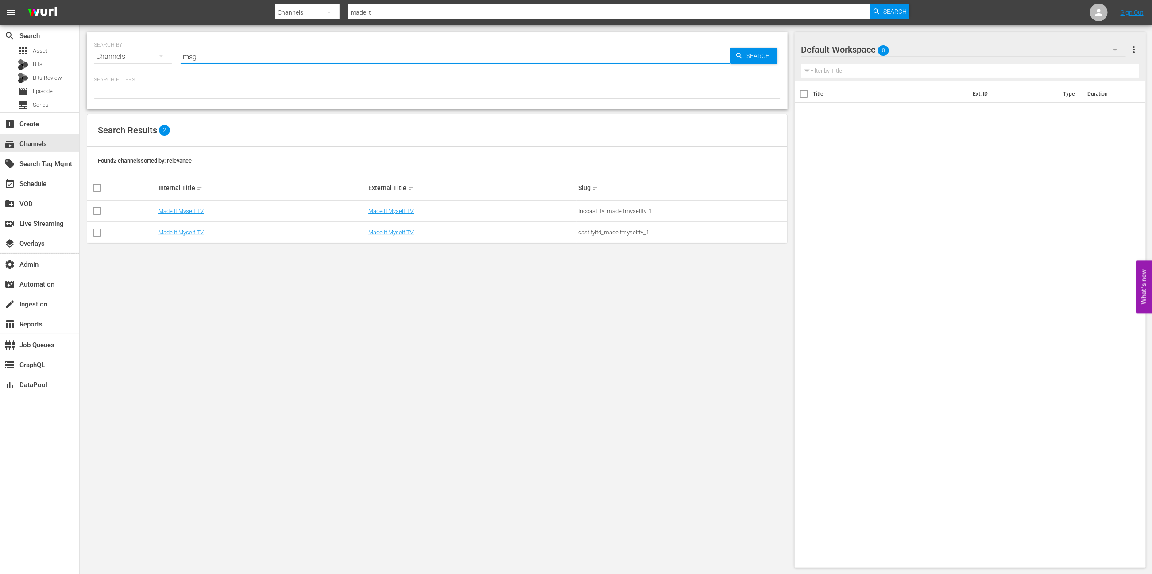
type input "msg"
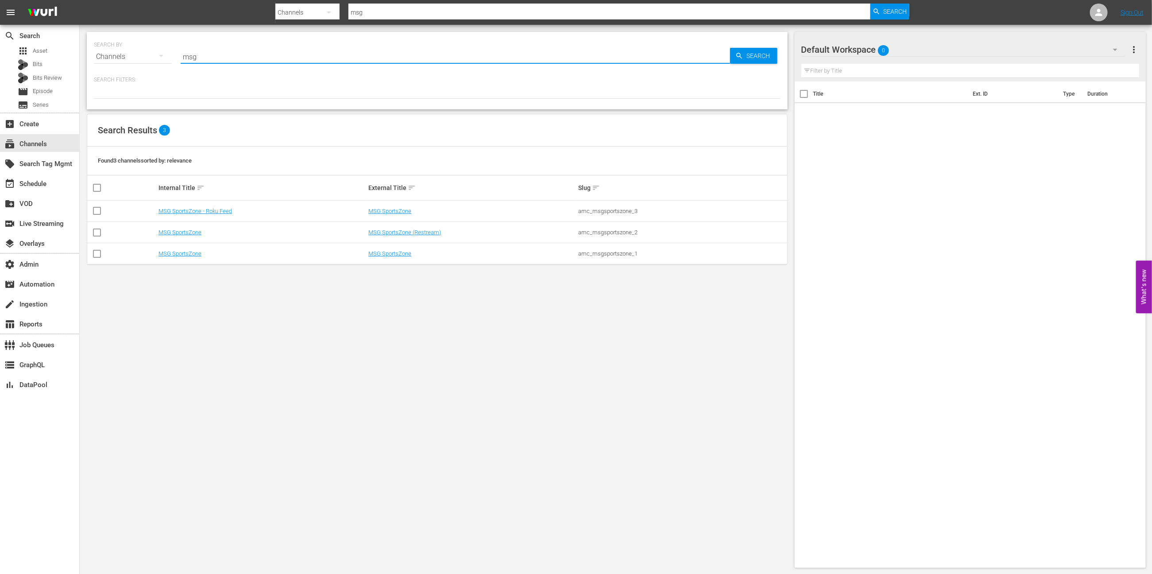
drag, startPoint x: 491, startPoint y: 396, endPoint x: 464, endPoint y: 343, distance: 59.0
click at [491, 396] on div "SEARCH BY Search By Channels Search ID, Title, Description, Keywords, or Catego…" at bounding box center [437, 300] width 715 height 550
click at [401, 254] on link "MSG SportsZone" at bounding box center [389, 253] width 43 height 7
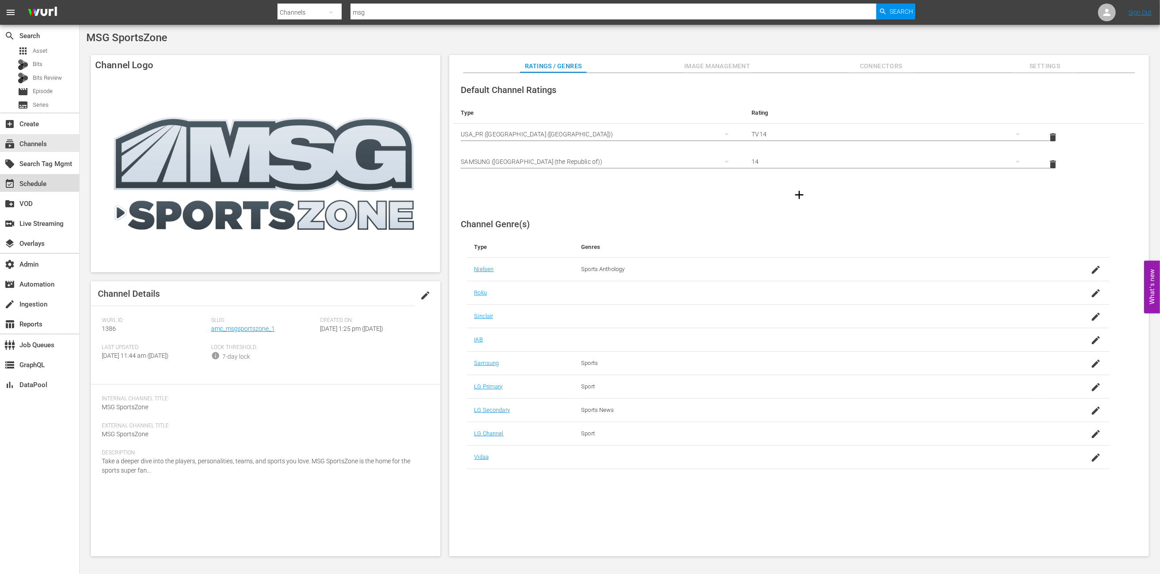
click at [44, 180] on div "event_available Schedule" at bounding box center [25, 182] width 50 height 8
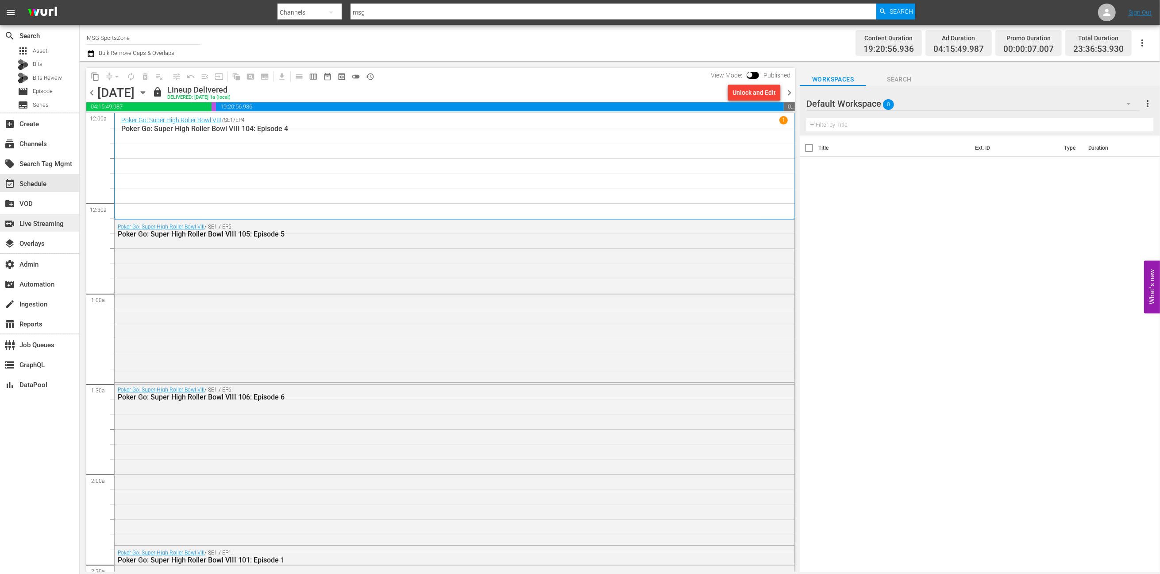
click at [50, 226] on div "switch_video Live Streaming" at bounding box center [25, 222] width 50 height 8
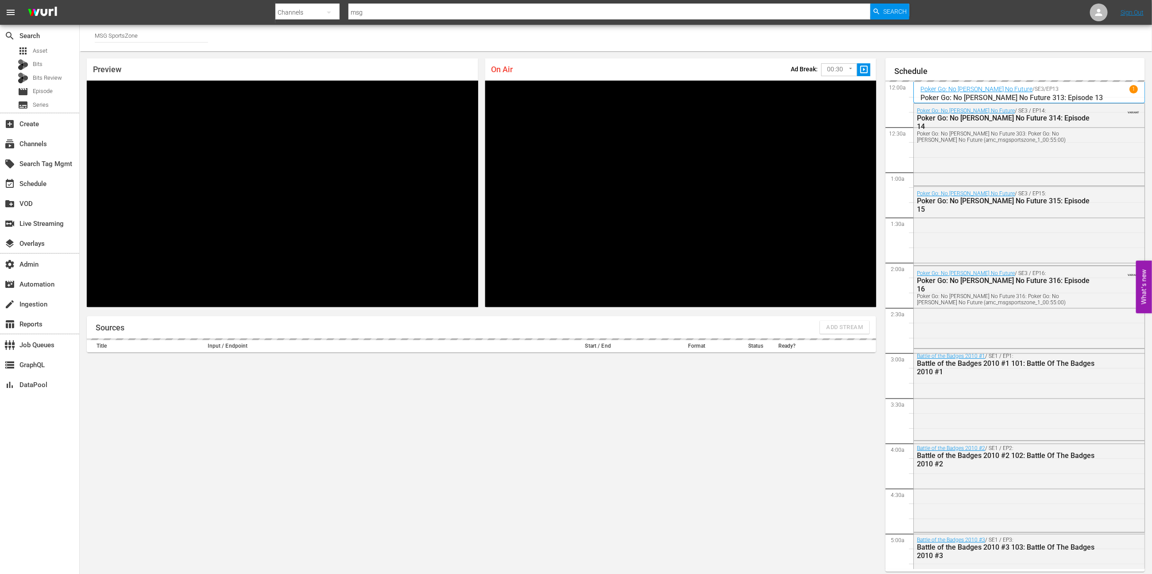
scroll to position [5, 0]
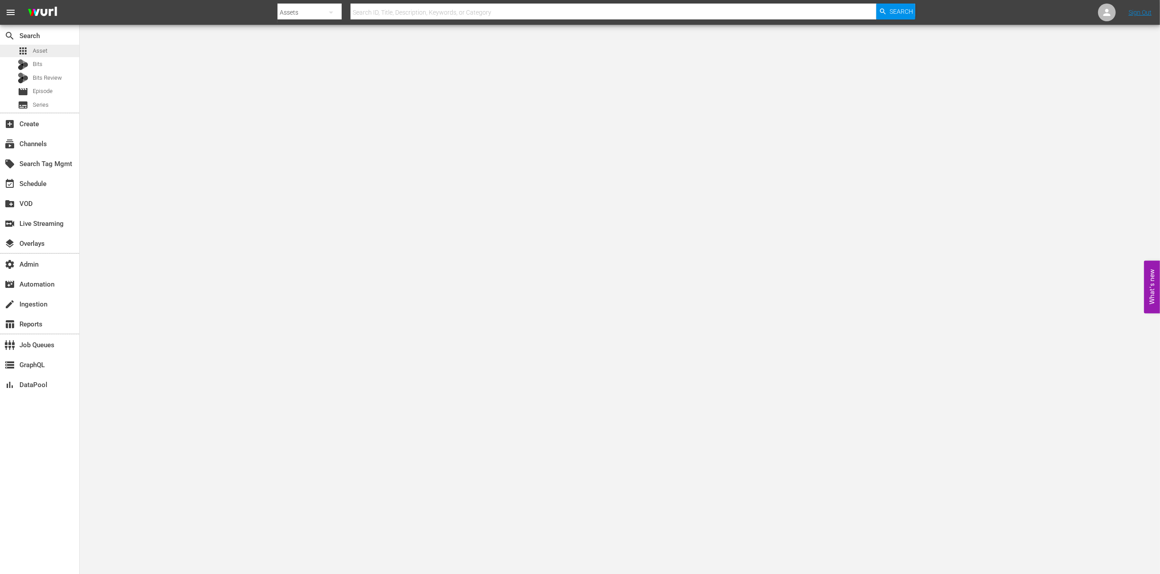
click at [57, 47] on div "apps Asset" at bounding box center [39, 51] width 79 height 12
